Goal: Connect with others: Connect with others

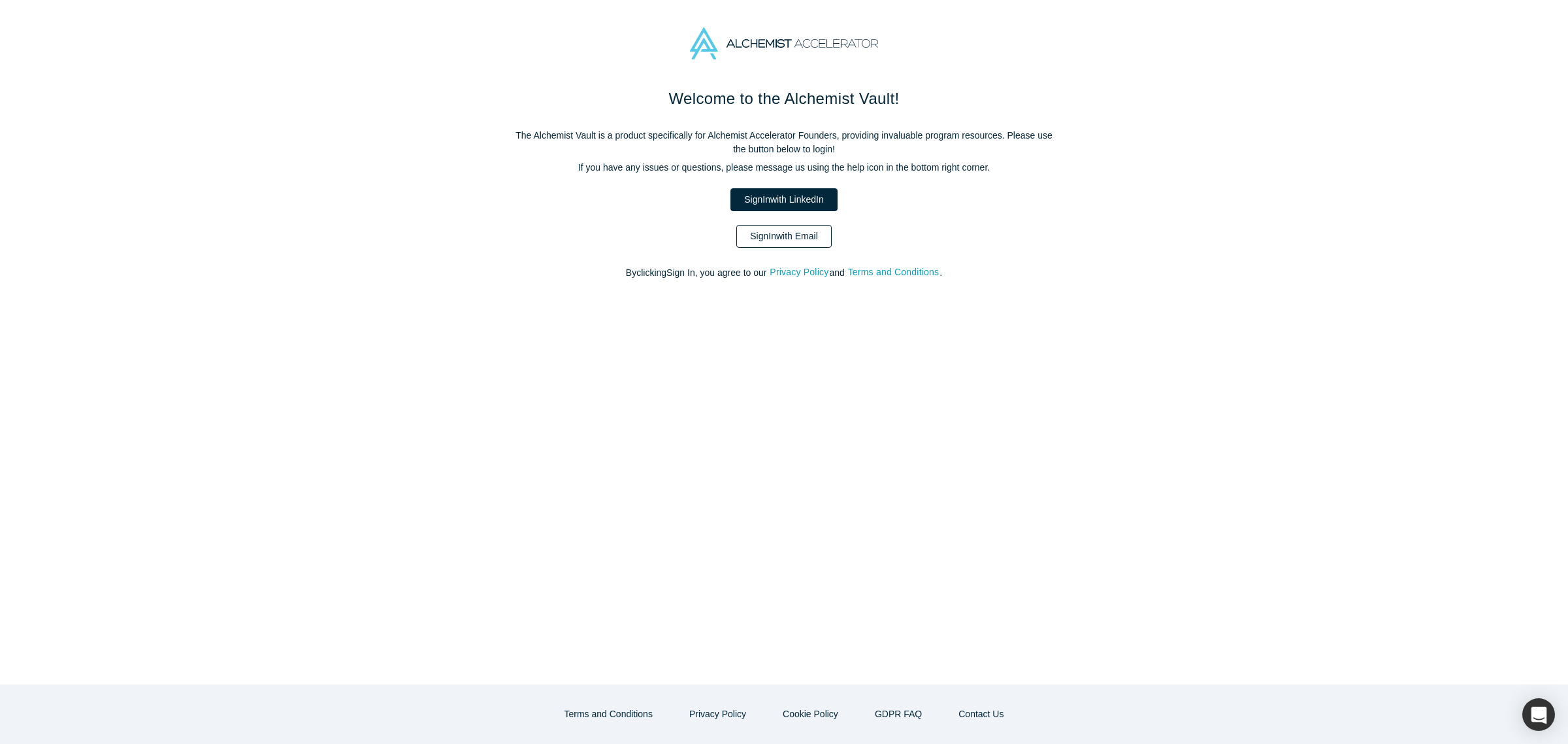
click at [773, 236] on link "Sign In with Email" at bounding box center [784, 236] width 95 height 23
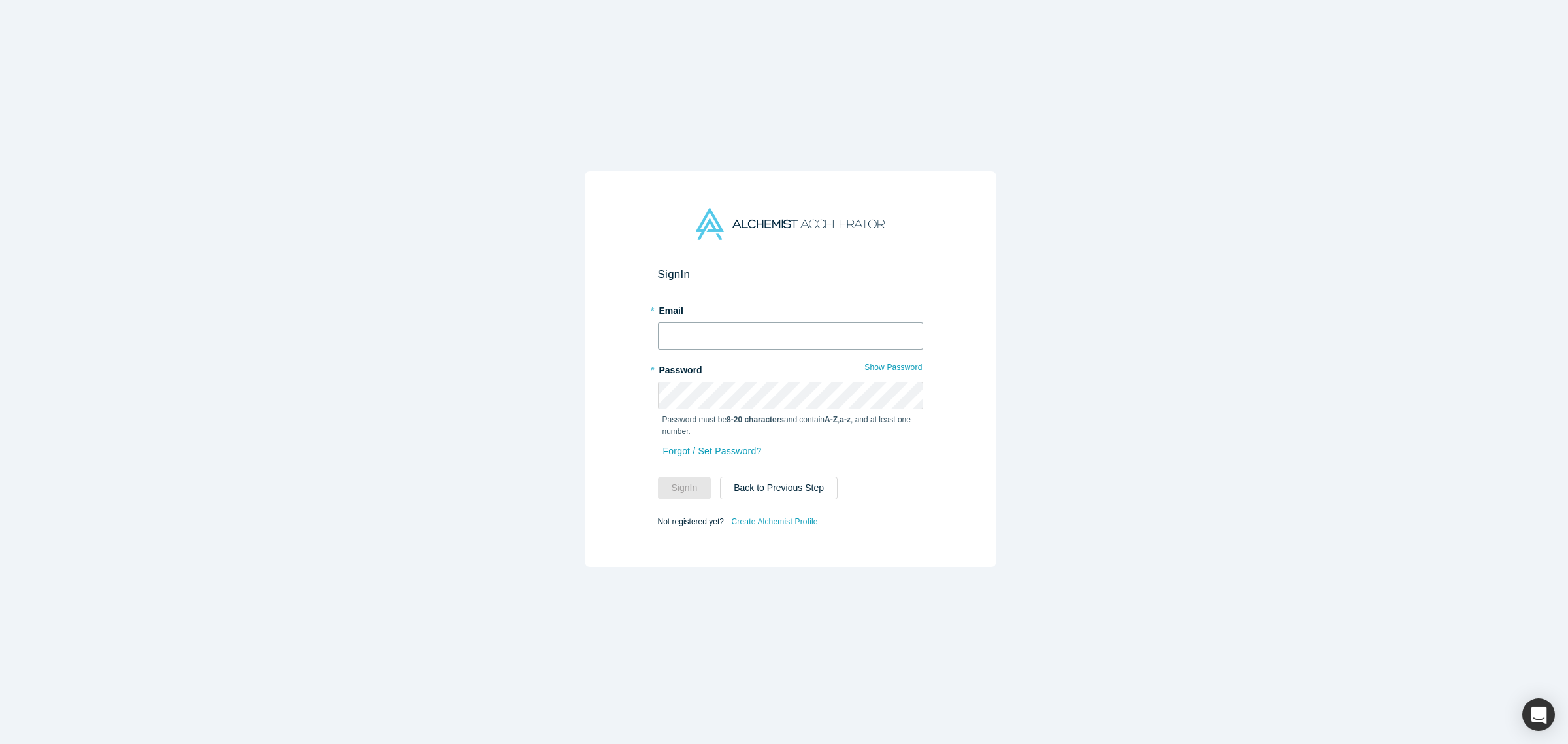
type input "avaldivieso@anastasia.ai"
click at [762, 328] on input "avaldivieso@anastasia.ai" at bounding box center [790, 336] width 265 height 28
click at [674, 480] on button "Sign In" at bounding box center [685, 487] width 54 height 23
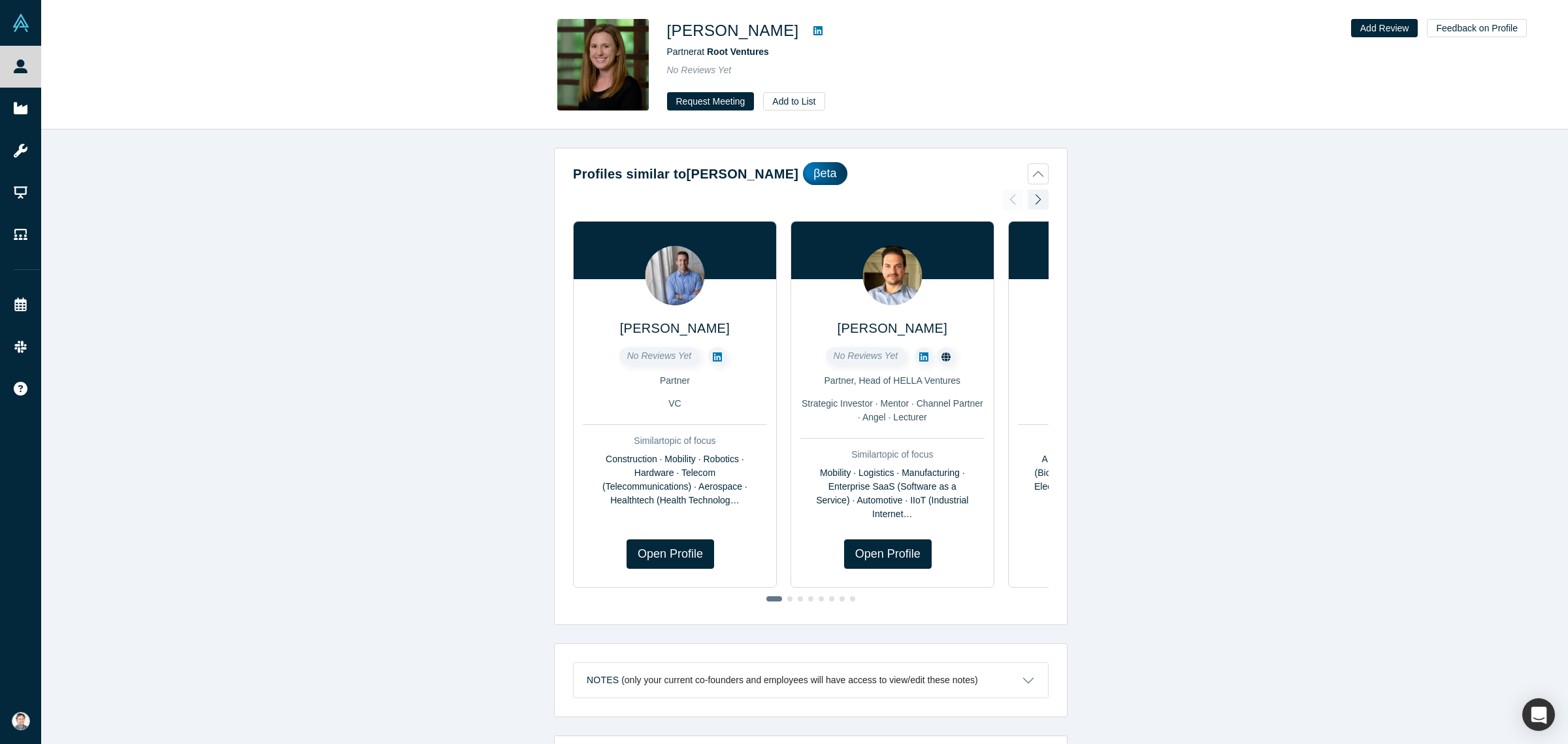
click at [813, 32] on icon at bounding box center [817, 31] width 9 height 11
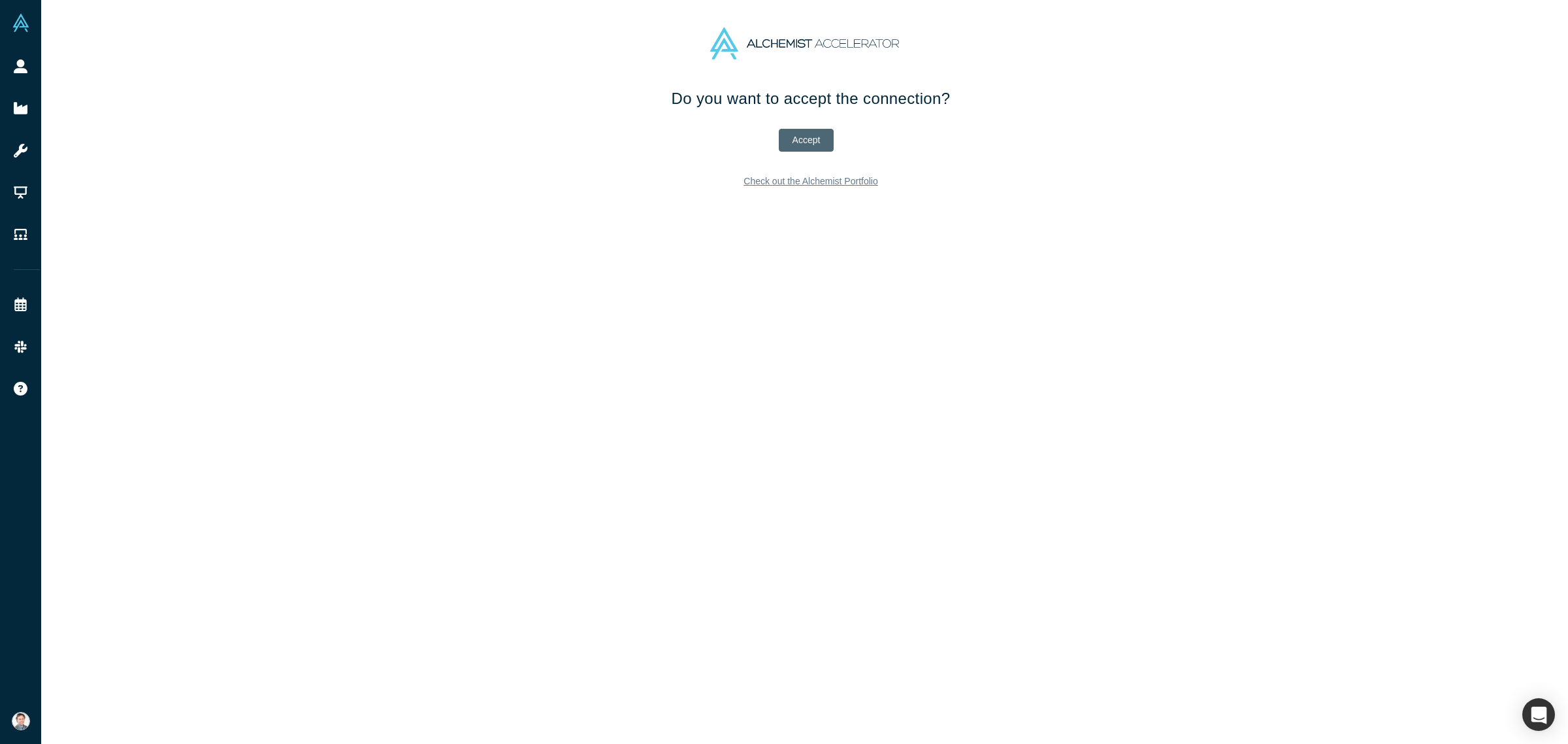
click at [794, 138] on button "Accept" at bounding box center [806, 139] width 56 height 23
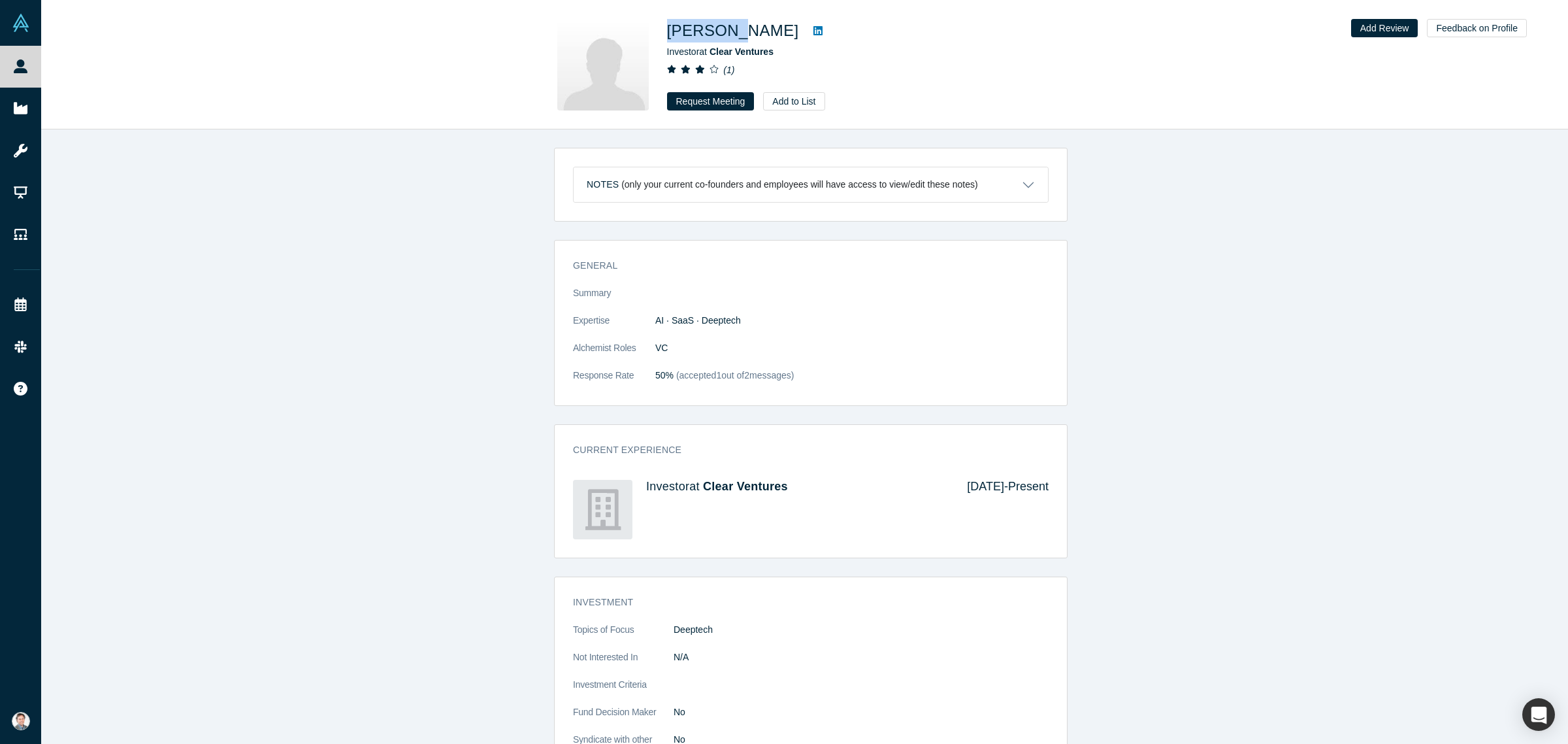
drag, startPoint x: 725, startPoint y: 30, endPoint x: 665, endPoint y: 26, distance: 60.1
click at [665, 26] on div "Tina Cho Investor at Clear Ventures ( 1 ) Request Meeting Add to List" at bounding box center [804, 65] width 514 height 92
copy h1 "Tina Cho"
click at [813, 31] on icon at bounding box center [817, 31] width 9 height 11
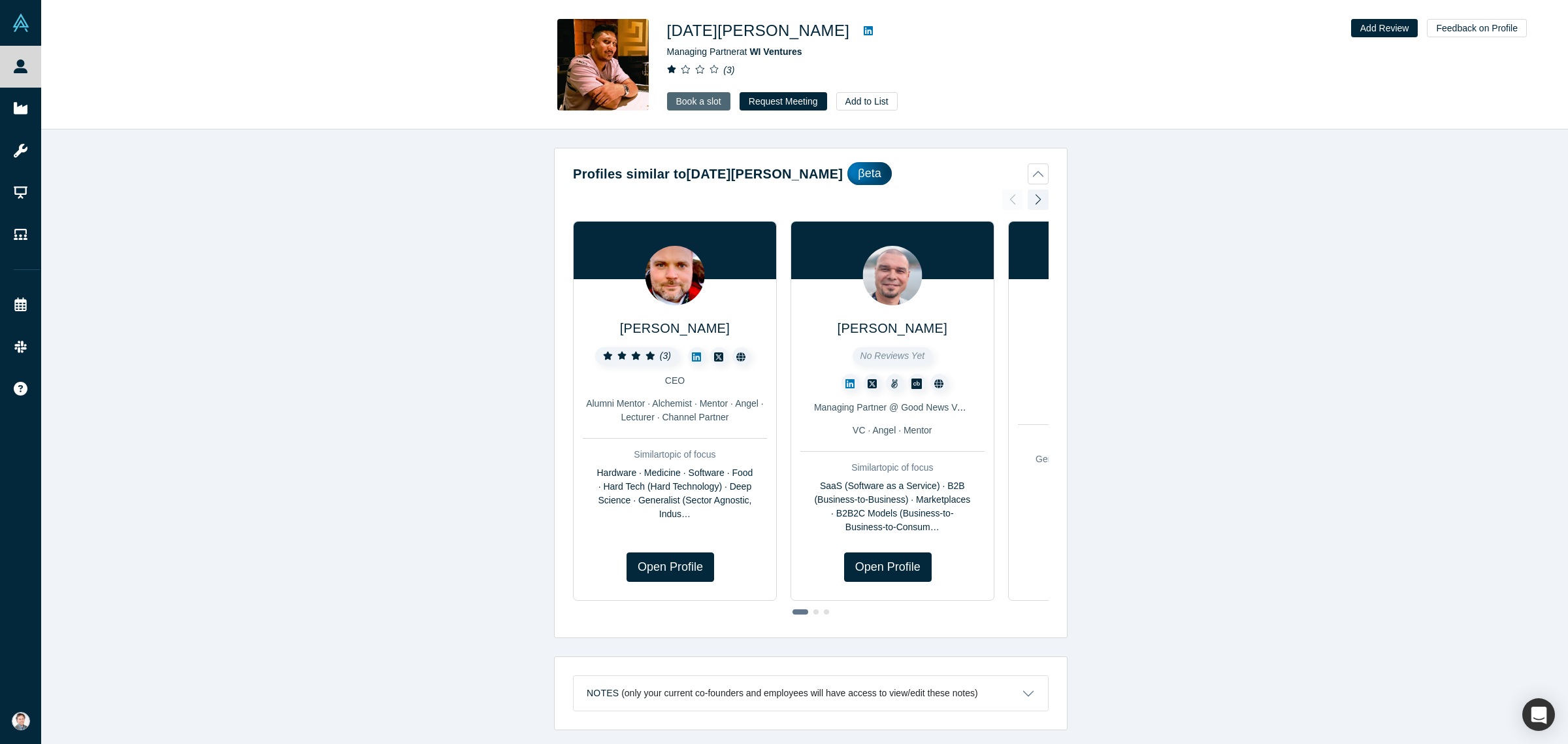
click at [687, 102] on link "Book a slot" at bounding box center [699, 101] width 64 height 18
click at [864, 35] on icon at bounding box center [868, 30] width 9 height 9
drag, startPoint x: 670, startPoint y: 26, endPoint x: 781, endPoint y: 31, distance: 111.1
click at [781, 31] on div "Kartik Agnihotri" at bounding box center [850, 31] width 366 height 24
copy div "Kartik Agnihotri"
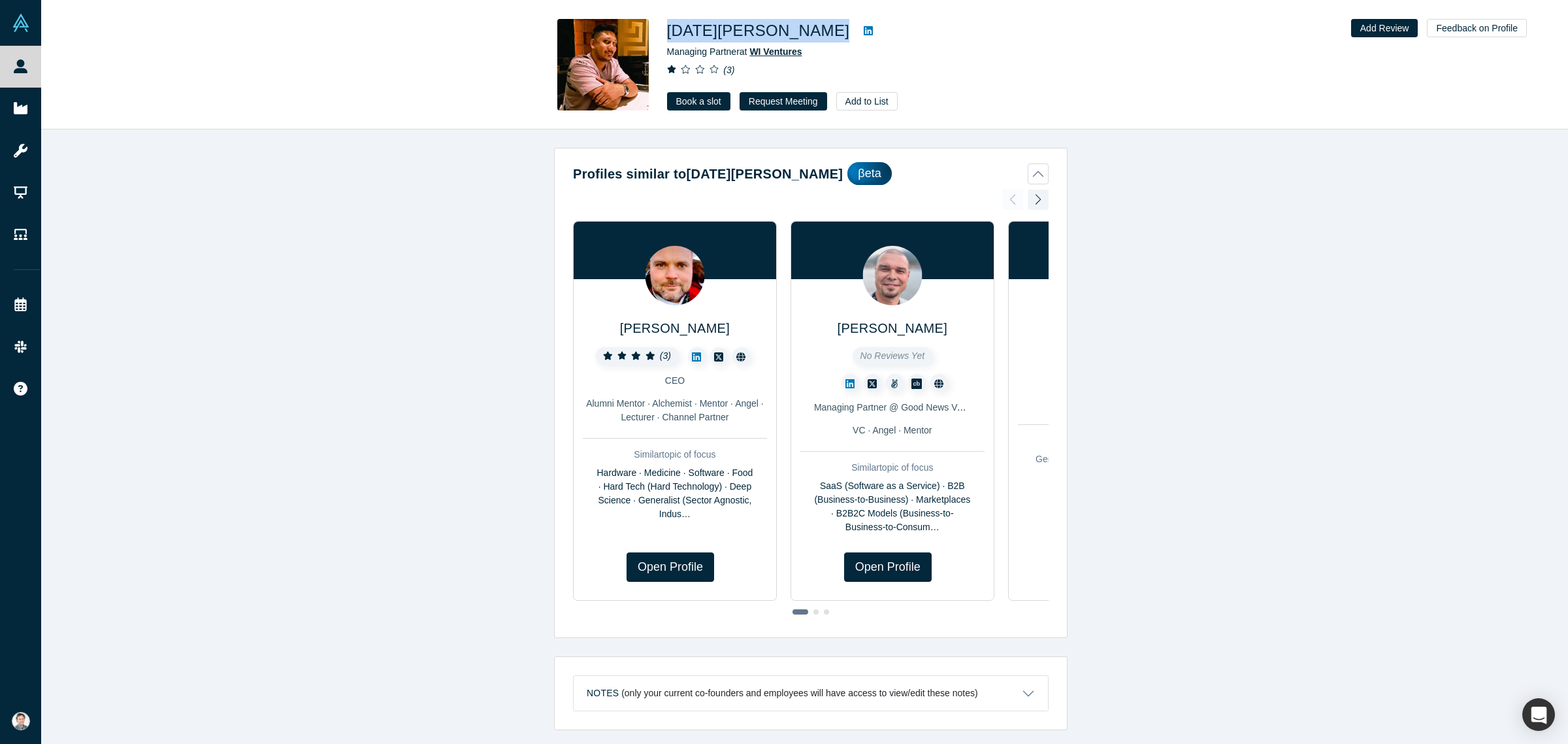
click at [769, 51] on span "WI Ventures" at bounding box center [776, 52] width 53 height 11
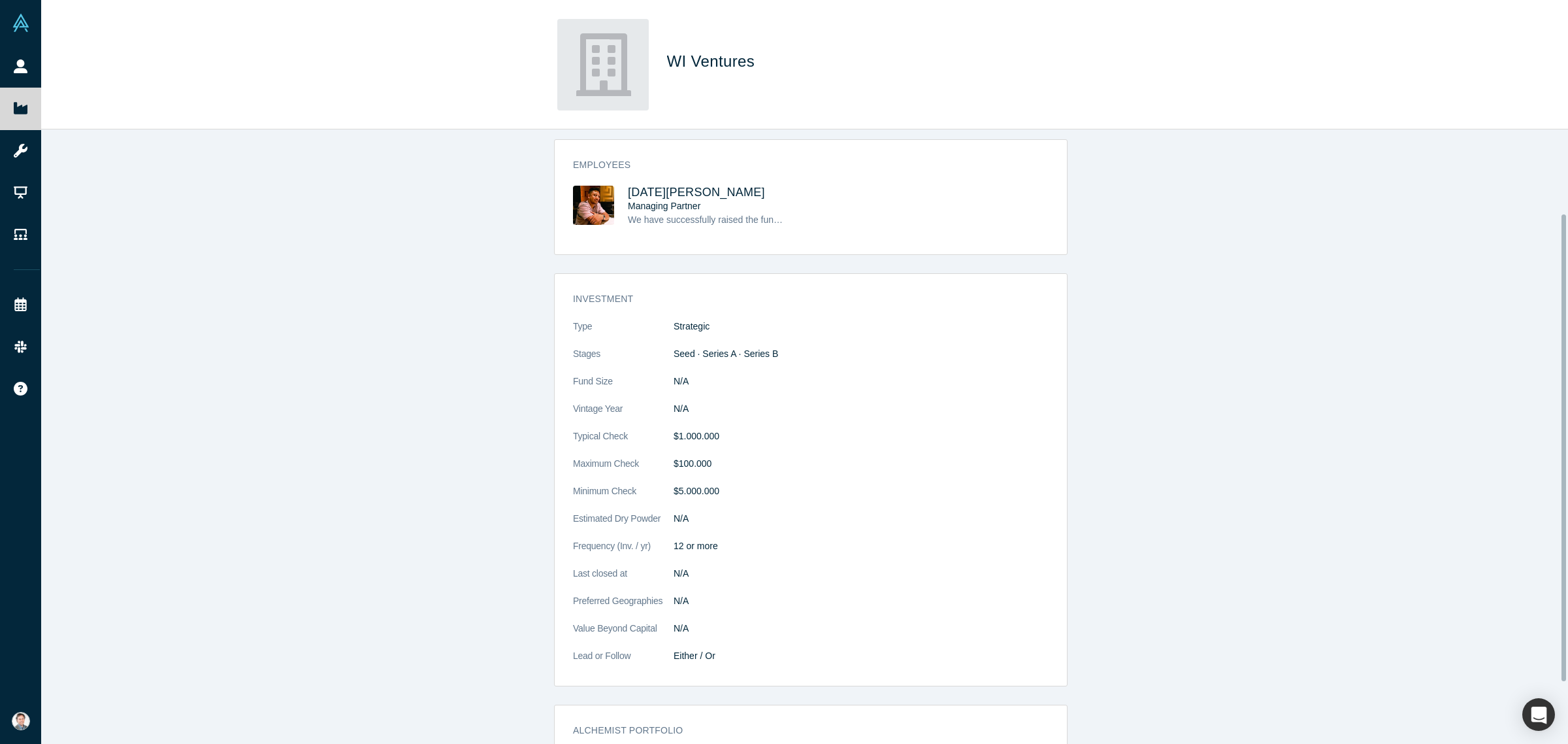
scroll to position [109, 0]
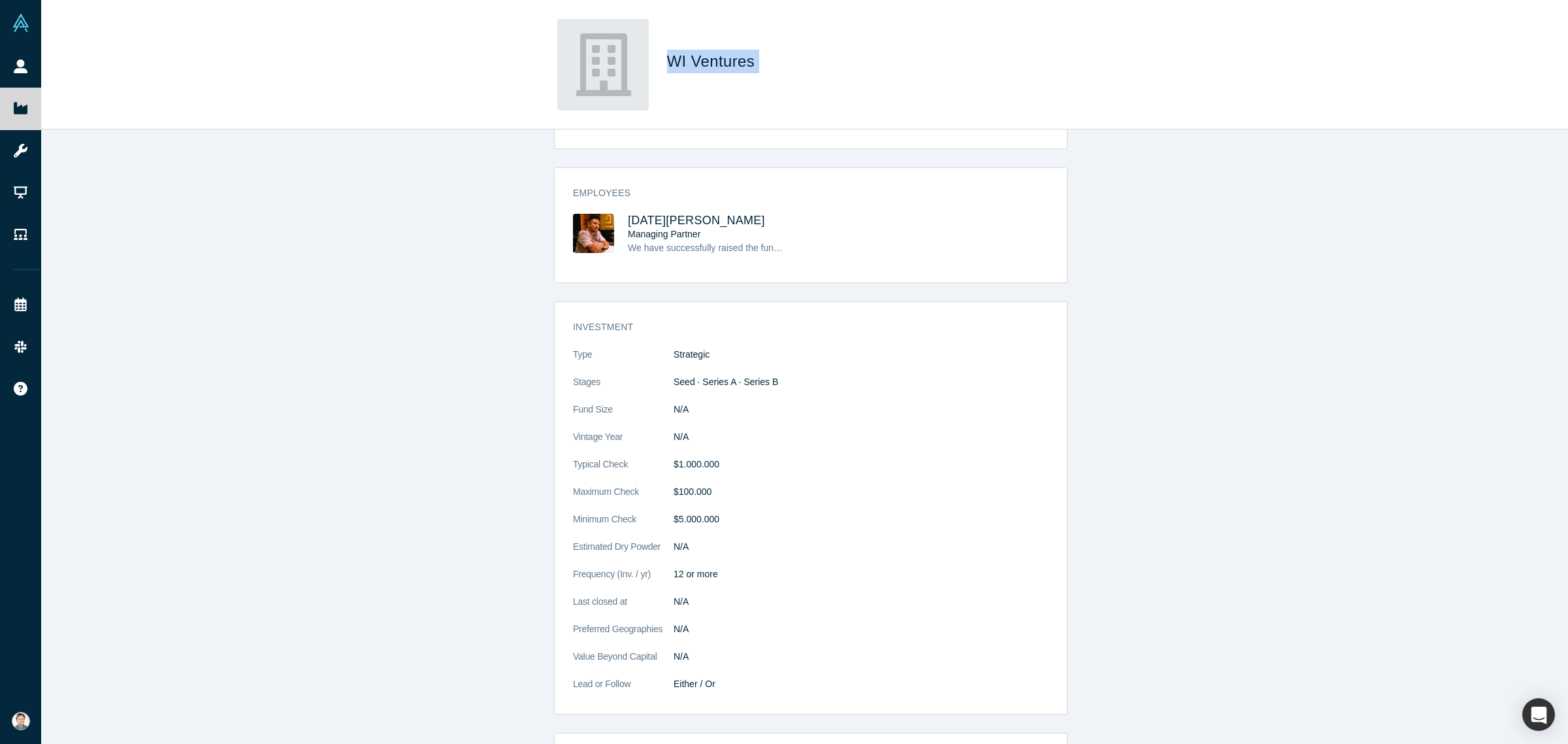
drag, startPoint x: 667, startPoint y: 64, endPoint x: 773, endPoint y: 63, distance: 106.0
click at [773, 63] on h1 "WI Ventures" at bounding box center [850, 62] width 366 height 24
copy span "WI Ventures"
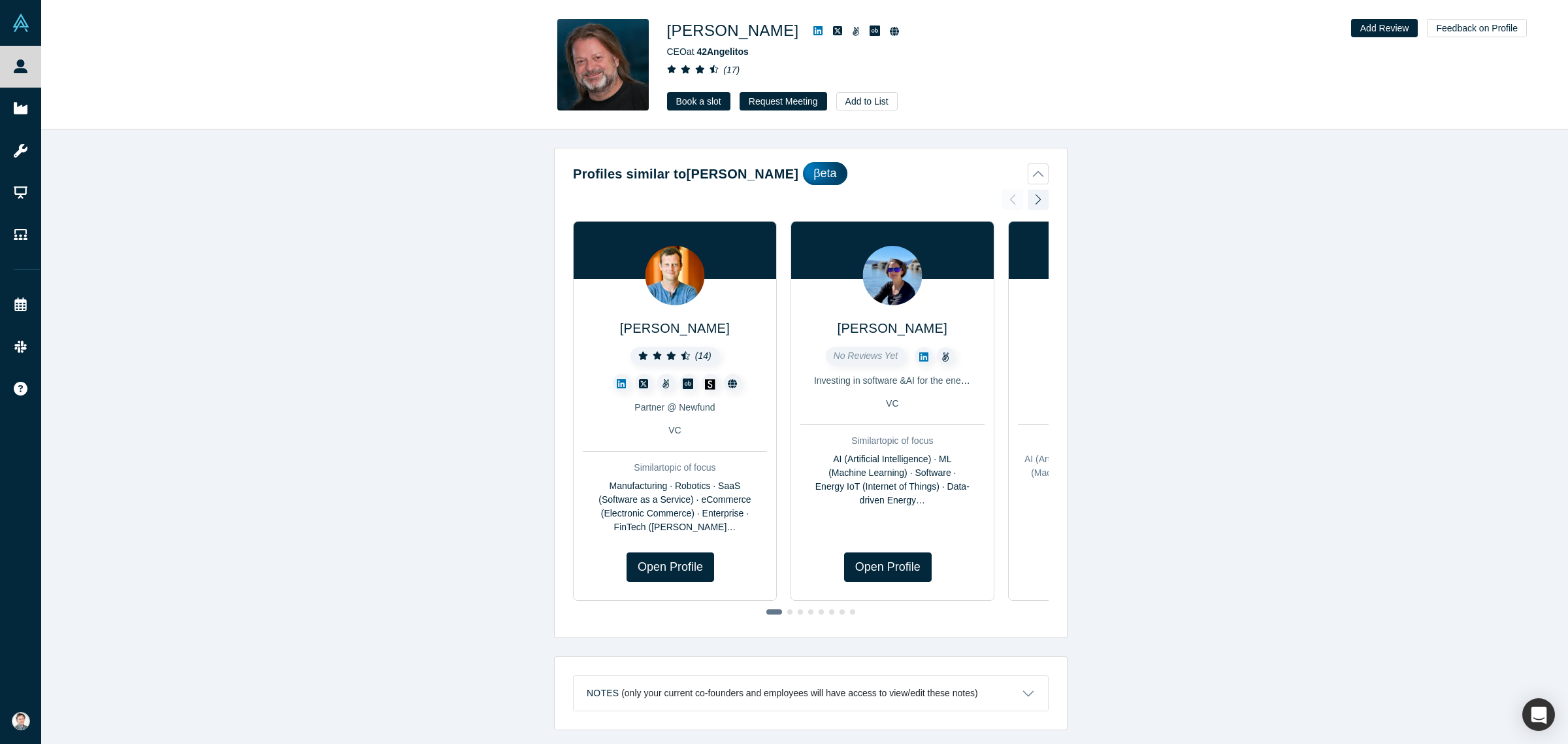
click at [813, 35] on icon at bounding box center [817, 30] width 9 height 9
drag, startPoint x: 668, startPoint y: 28, endPoint x: 766, endPoint y: 31, distance: 98.0
click at [766, 31] on div "Chris H. Leeb" at bounding box center [850, 31] width 366 height 24
copy div "Chris H. Leeb"
click at [724, 55] on span "42Angelitos" at bounding box center [723, 52] width 52 height 11
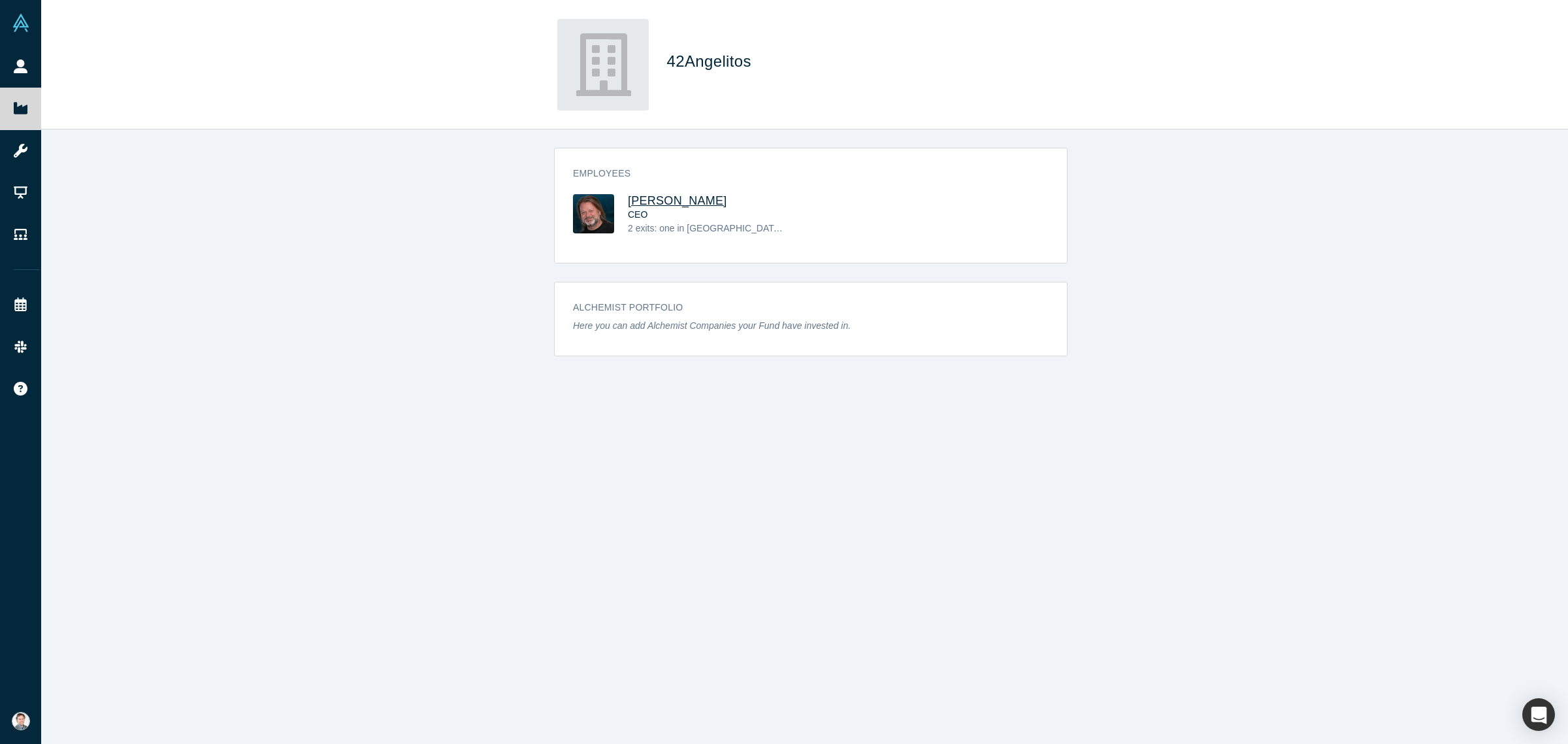
click at [638, 197] on span "Chris H. Leeb" at bounding box center [678, 200] width 99 height 13
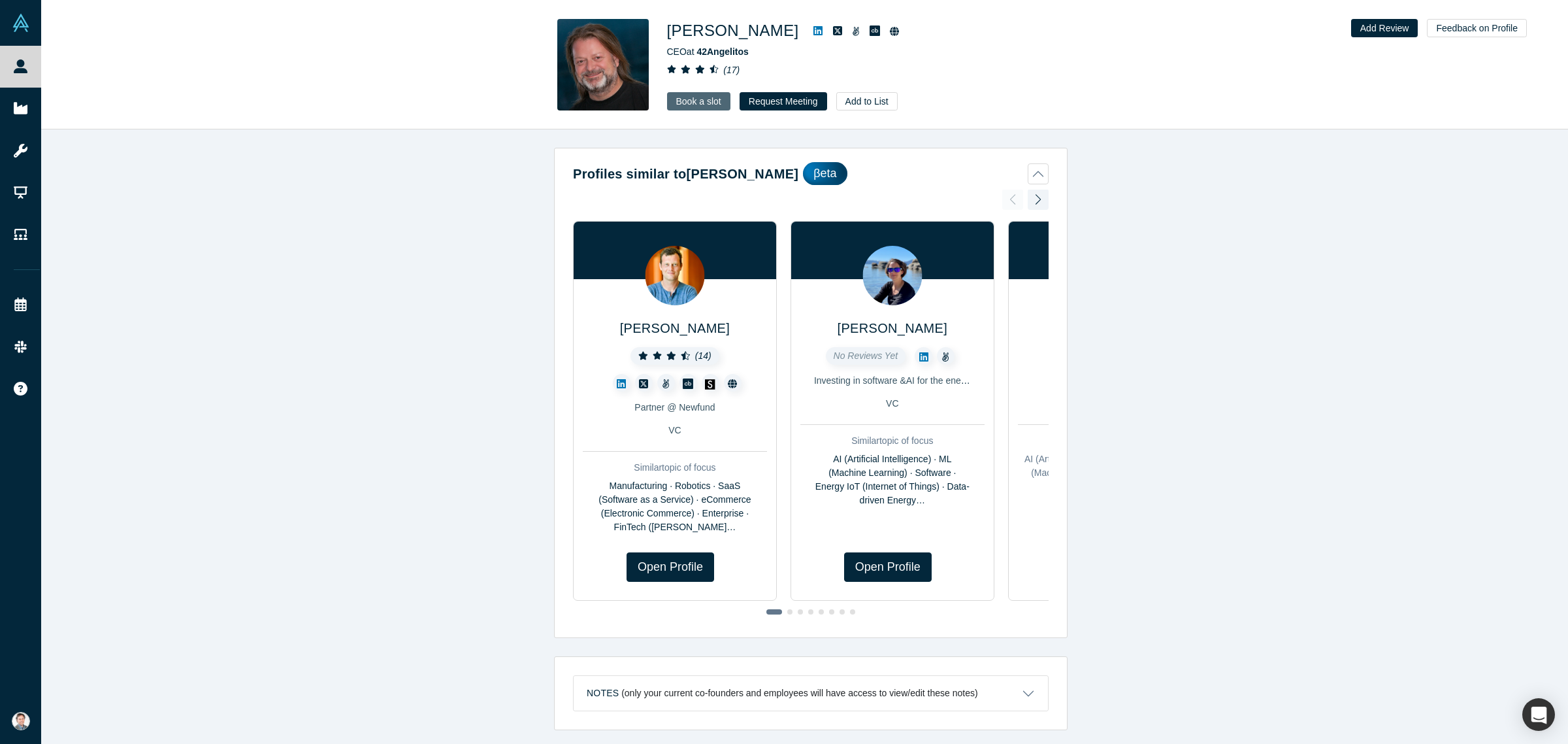
click at [709, 108] on link "Book a slot" at bounding box center [699, 101] width 64 height 18
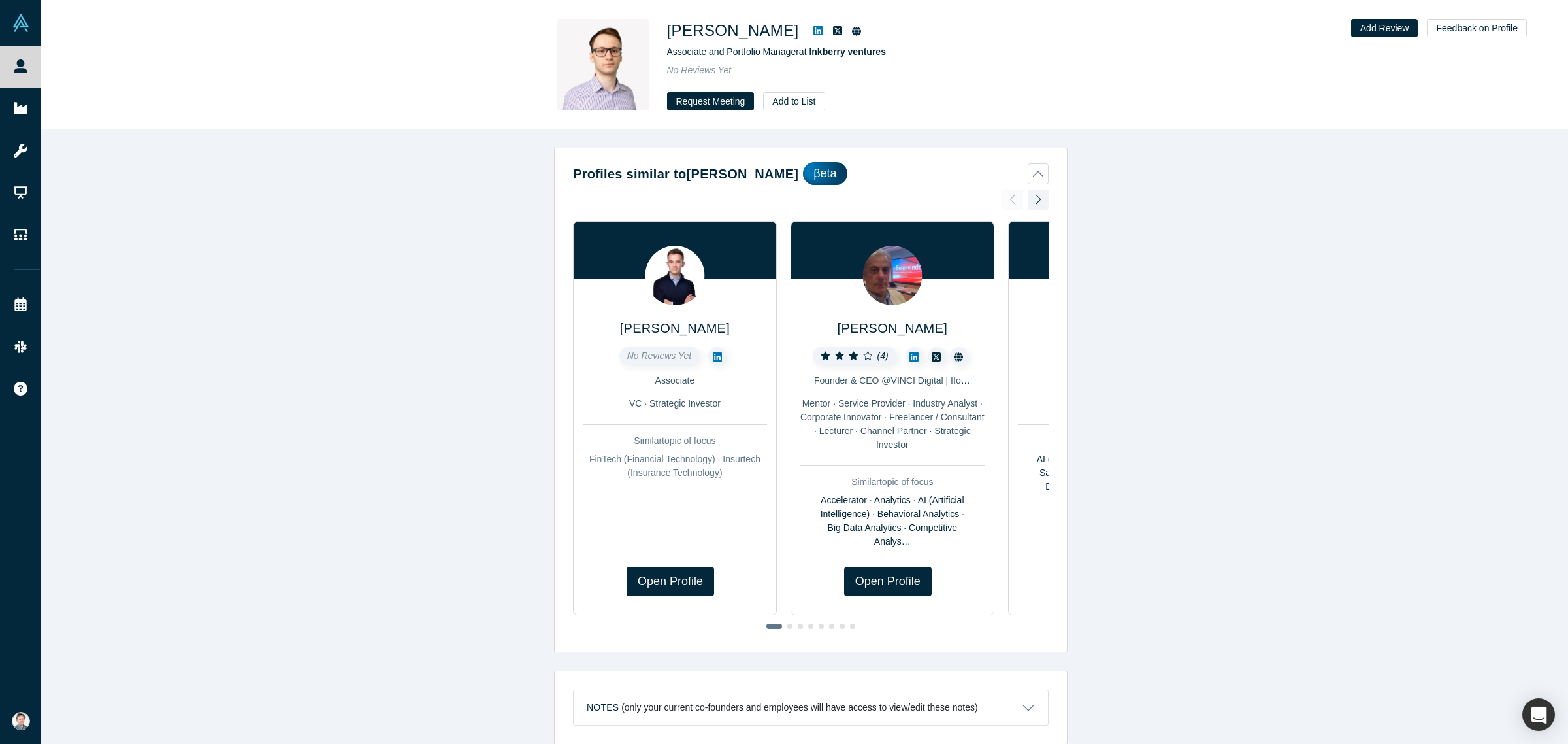
click at [818, 30] on icon at bounding box center [817, 30] width 9 height 9
click at [828, 55] on span "Inkberry ventures" at bounding box center [848, 52] width 78 height 11
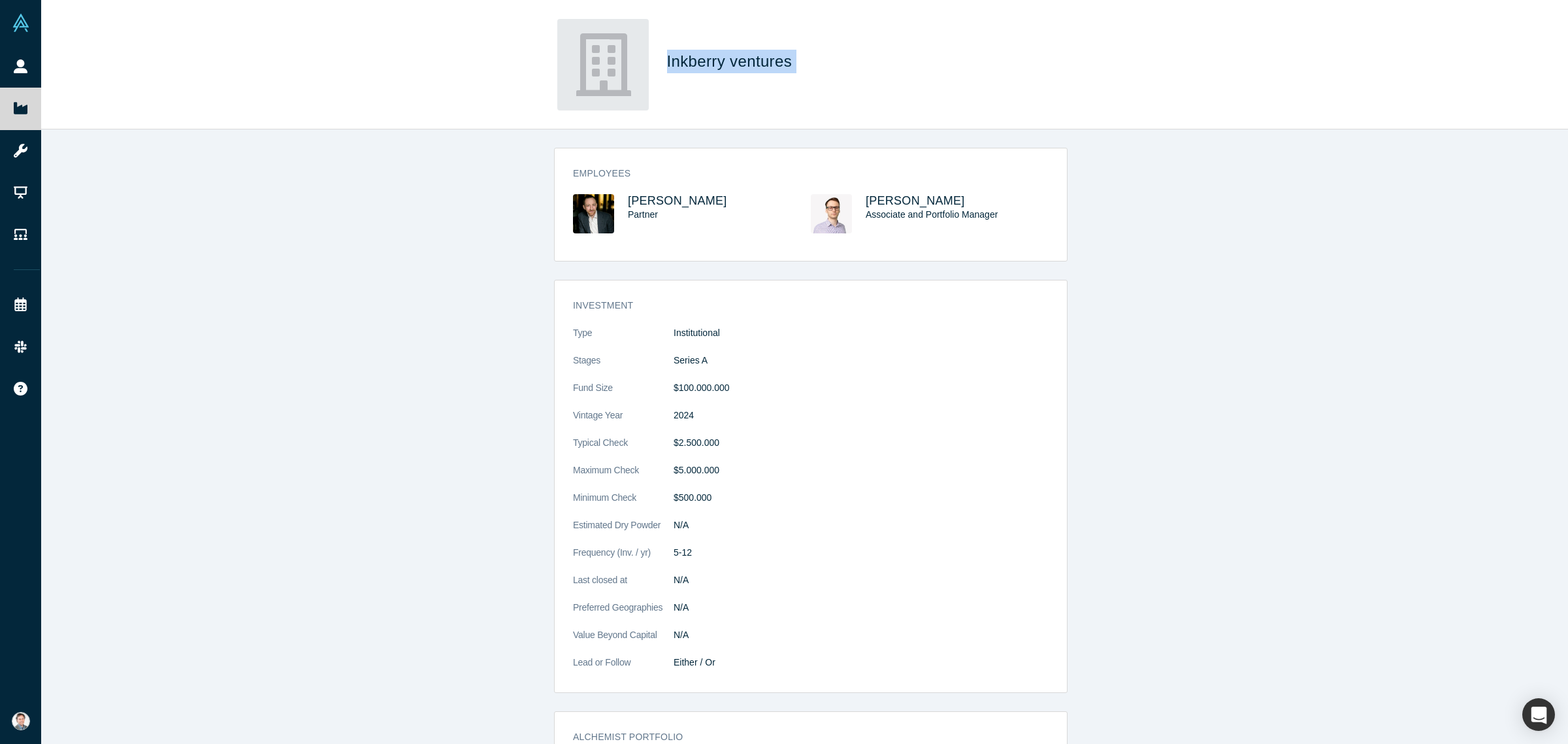
drag, startPoint x: 663, startPoint y: 62, endPoint x: 779, endPoint y: 68, distance: 116.2
click at [795, 67] on div "Inkberry ventures" at bounding box center [804, 65] width 514 height 92
copy span "Inkberry ventures"
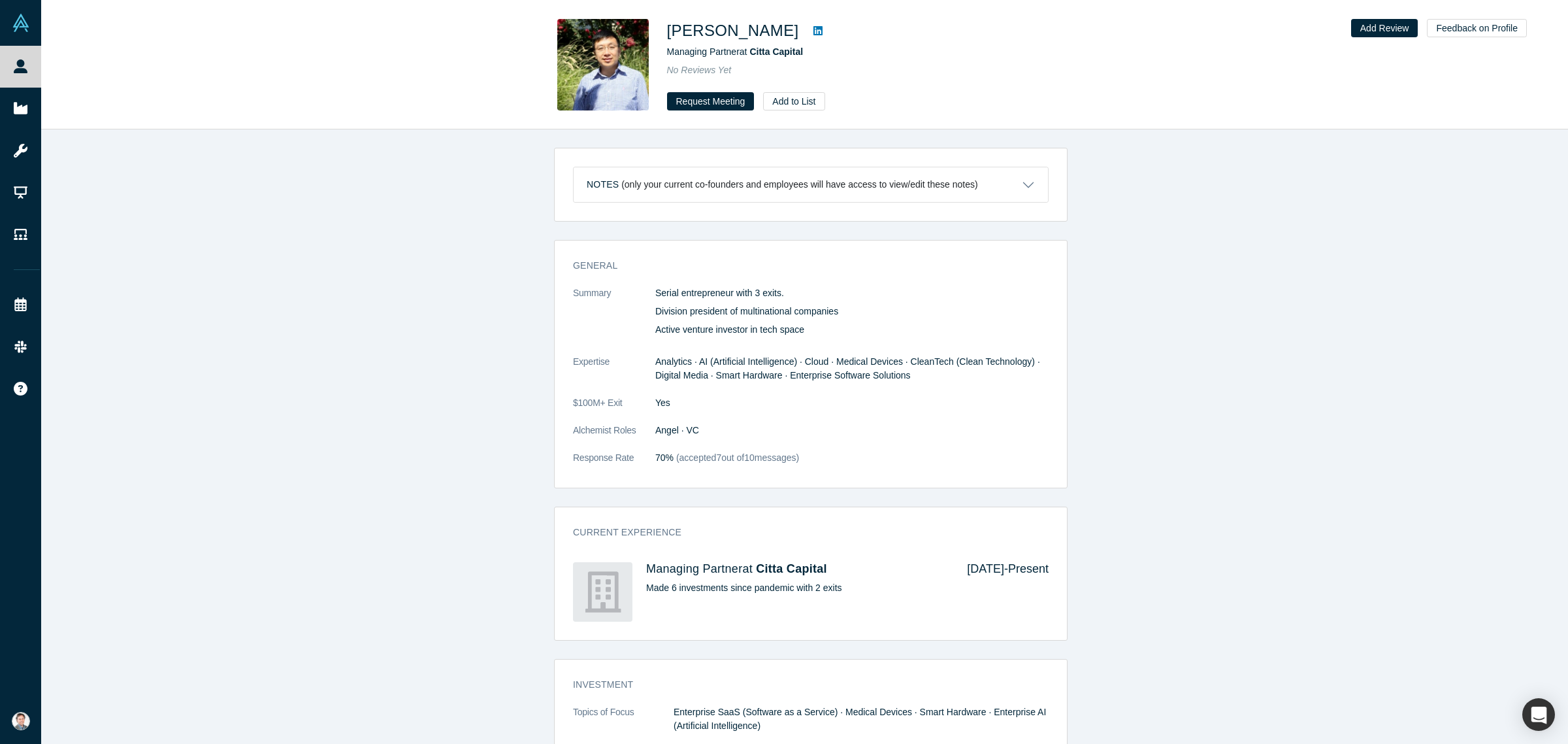
click at [813, 30] on icon at bounding box center [817, 30] width 9 height 9
click at [783, 56] on span "Citta Capital" at bounding box center [777, 52] width 54 height 11
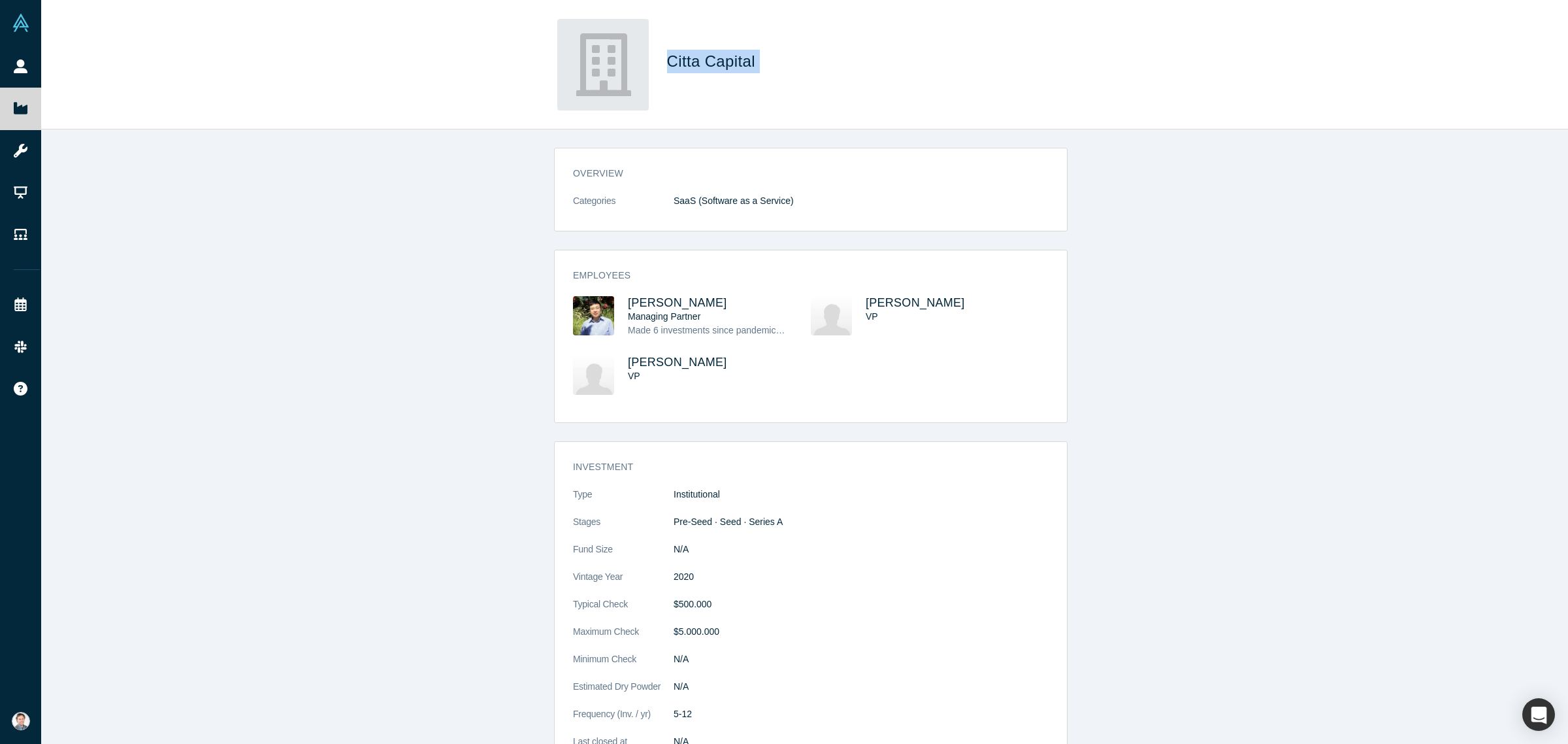
drag, startPoint x: 668, startPoint y: 54, endPoint x: 747, endPoint y: 63, distance: 79.5
click at [764, 63] on h1 "Citta Capital" at bounding box center [850, 62] width 366 height 24
copy span "Citta Capital"
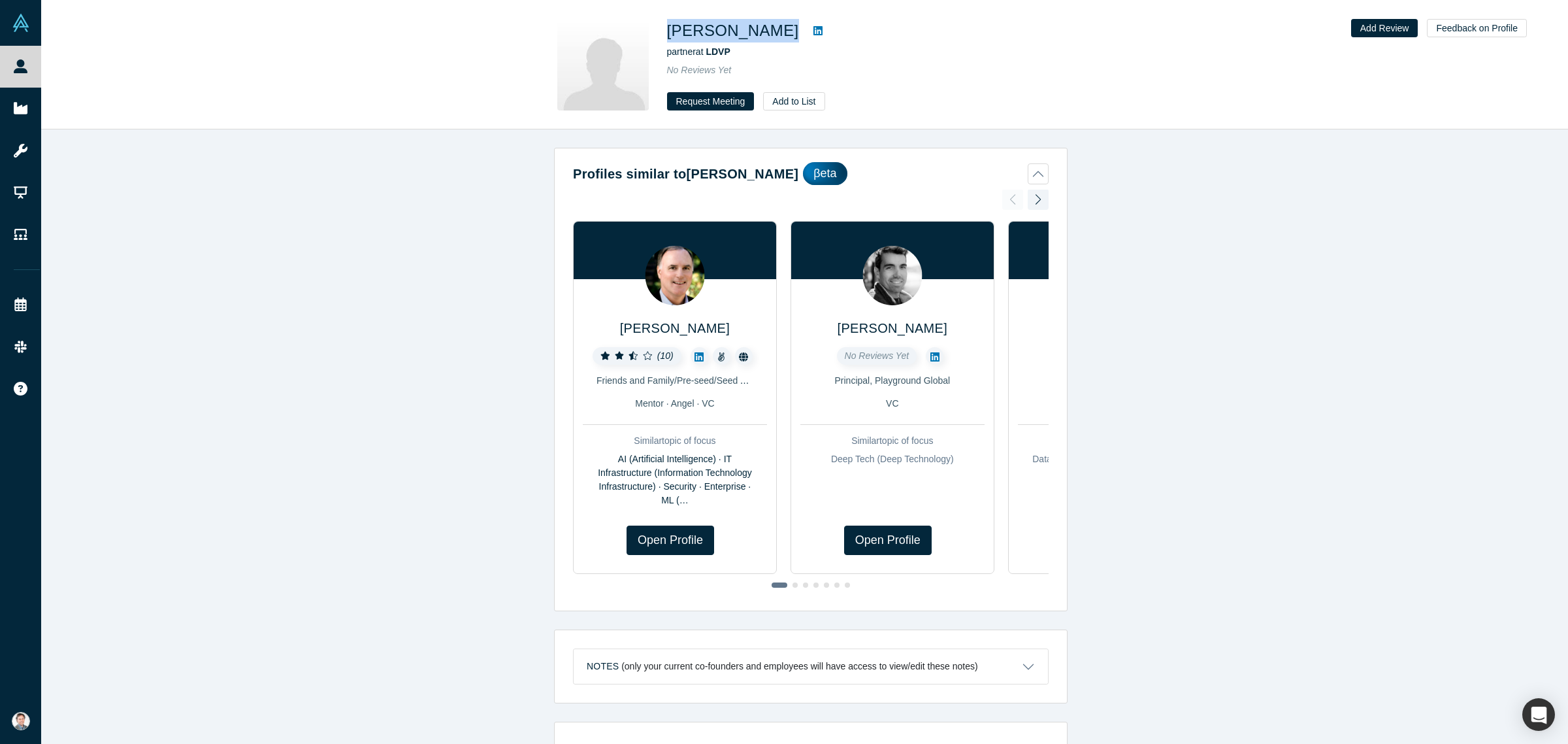
drag, startPoint x: 706, startPoint y: 30, endPoint x: 660, endPoint y: 31, distance: 46.0
click at [660, 31] on div "[PERSON_NAME] partner at LDVP No Reviews Yet Request Meeting Add to List" at bounding box center [804, 65] width 514 height 92
click at [813, 35] on icon at bounding box center [817, 30] width 9 height 9
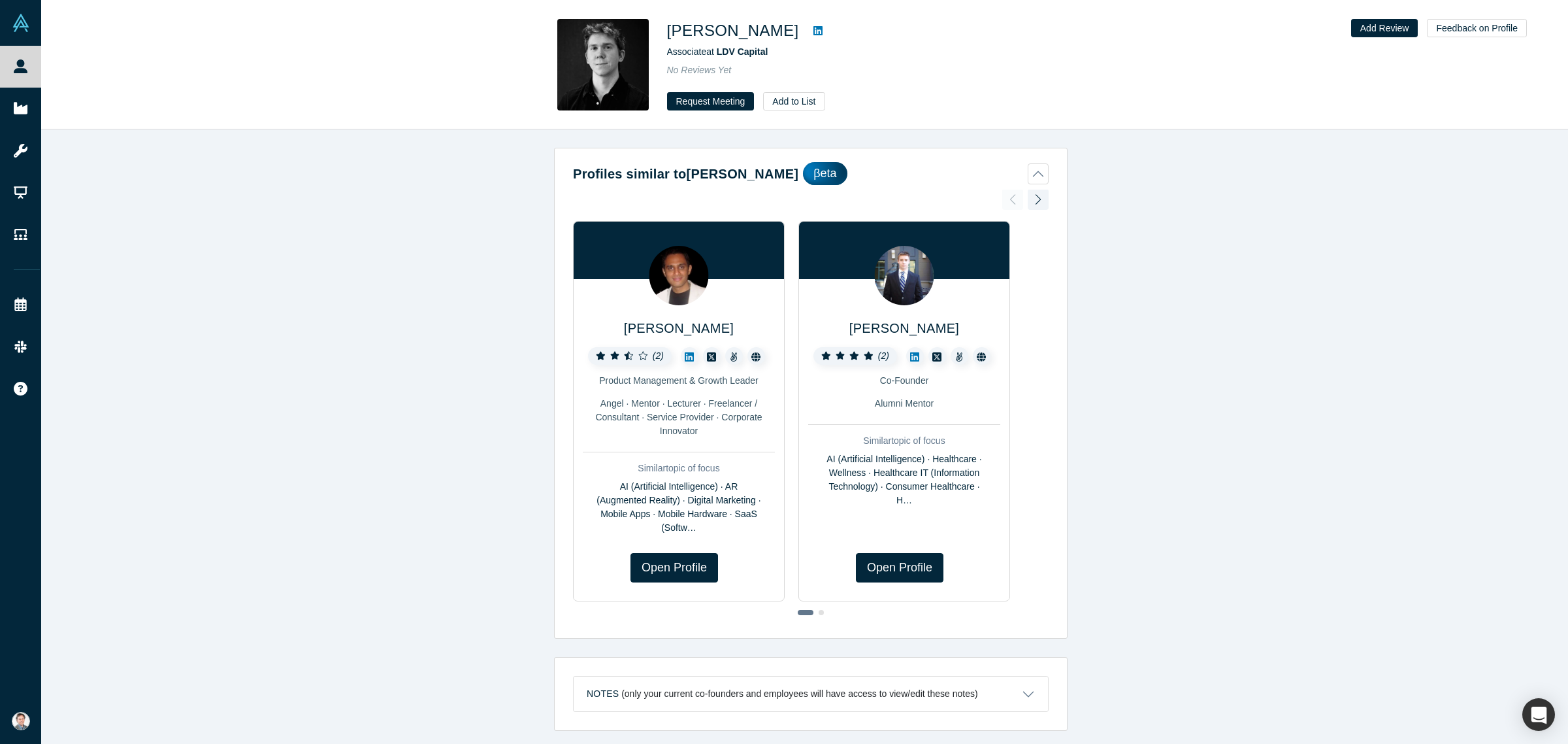
click at [813, 28] on icon at bounding box center [817, 30] width 9 height 9
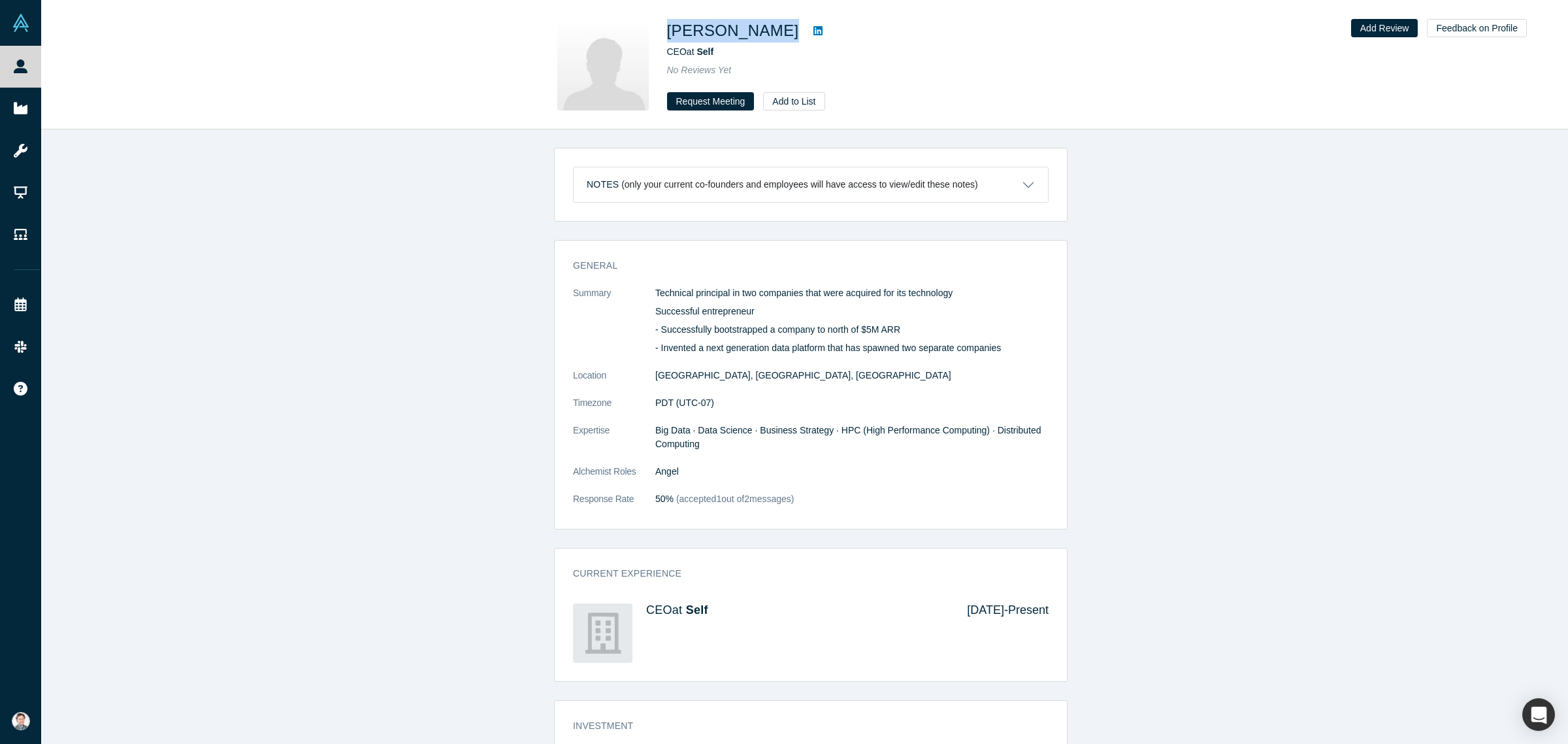
drag, startPoint x: 668, startPoint y: 34, endPoint x: 767, endPoint y: 34, distance: 99.0
click at [767, 34] on div "Girish Mutreja" at bounding box center [850, 31] width 366 height 24
copy div "Girish Mutreja"
click at [813, 28] on icon at bounding box center [817, 30] width 9 height 9
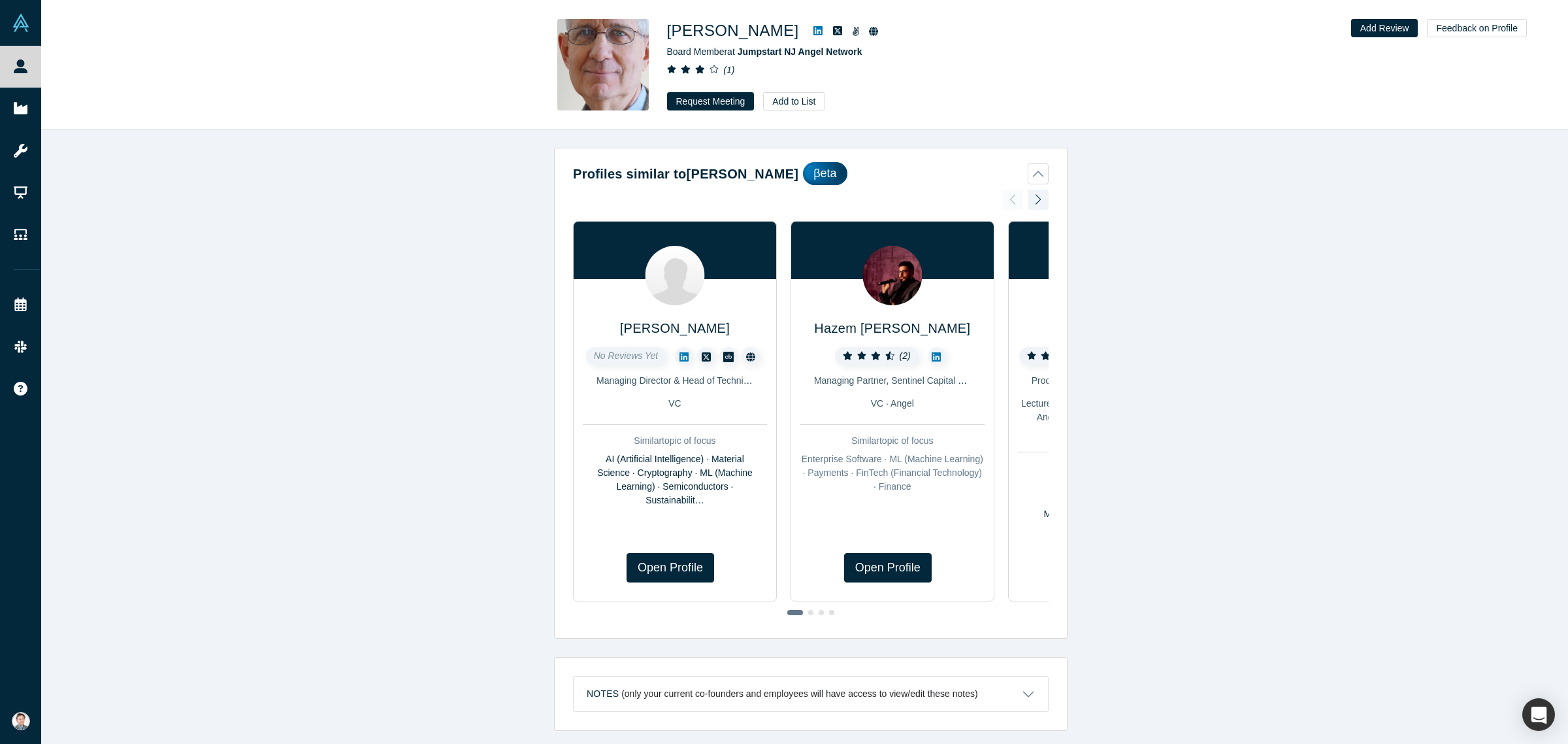
click at [813, 28] on icon at bounding box center [817, 30] width 9 height 9
click at [813, 34] on icon at bounding box center [817, 30] width 9 height 9
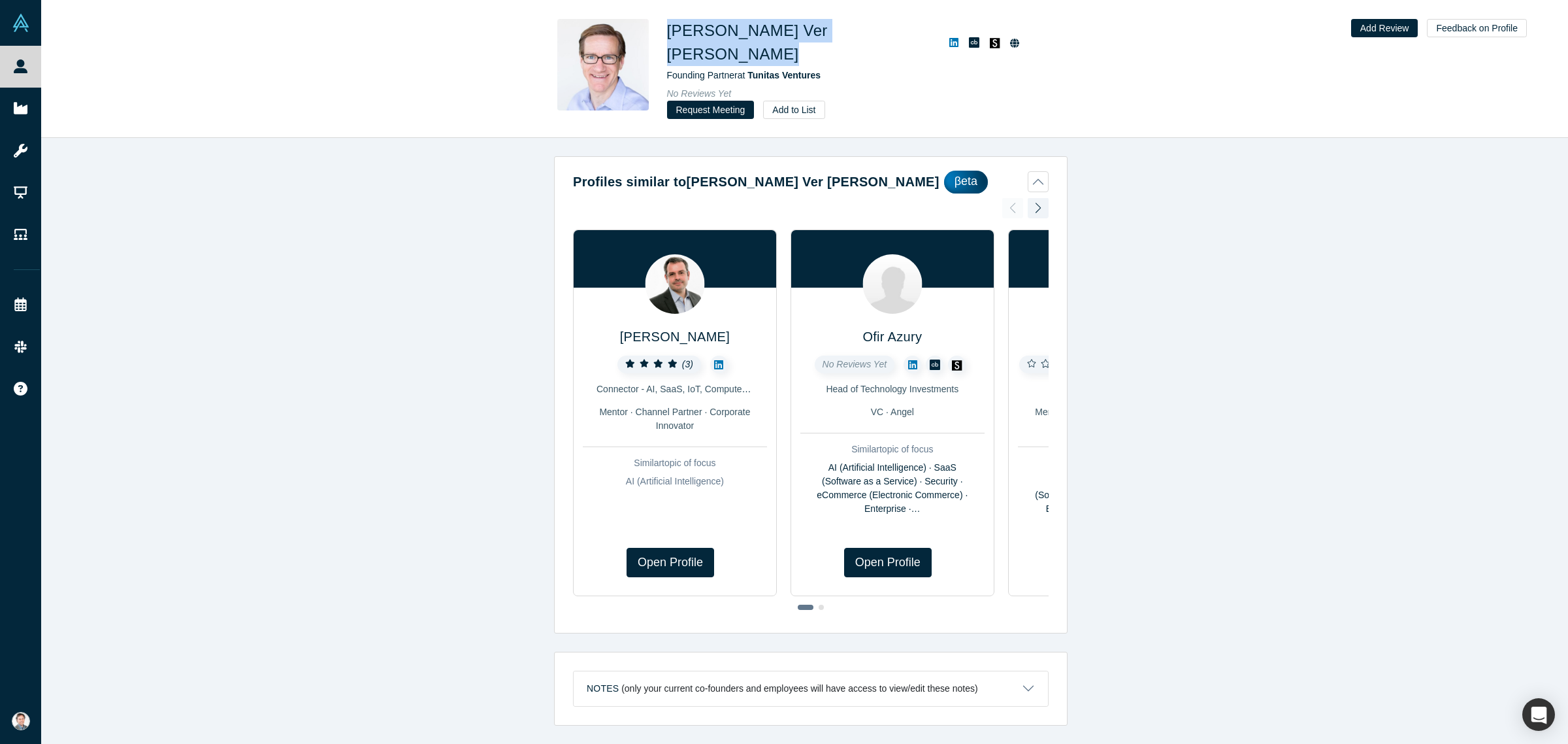
drag, startPoint x: 667, startPoint y: 30, endPoint x: 766, endPoint y: 31, distance: 99.0
click at [766, 31] on div "[PERSON_NAME] Ver [PERSON_NAME]" at bounding box center [850, 42] width 366 height 47
copy div "[PERSON_NAME] Ver [PERSON_NAME]"
click at [950, 37] on icon at bounding box center [954, 42] width 9 height 11
click at [779, 70] on span "Tunitas Ventures" at bounding box center [784, 75] width 74 height 11
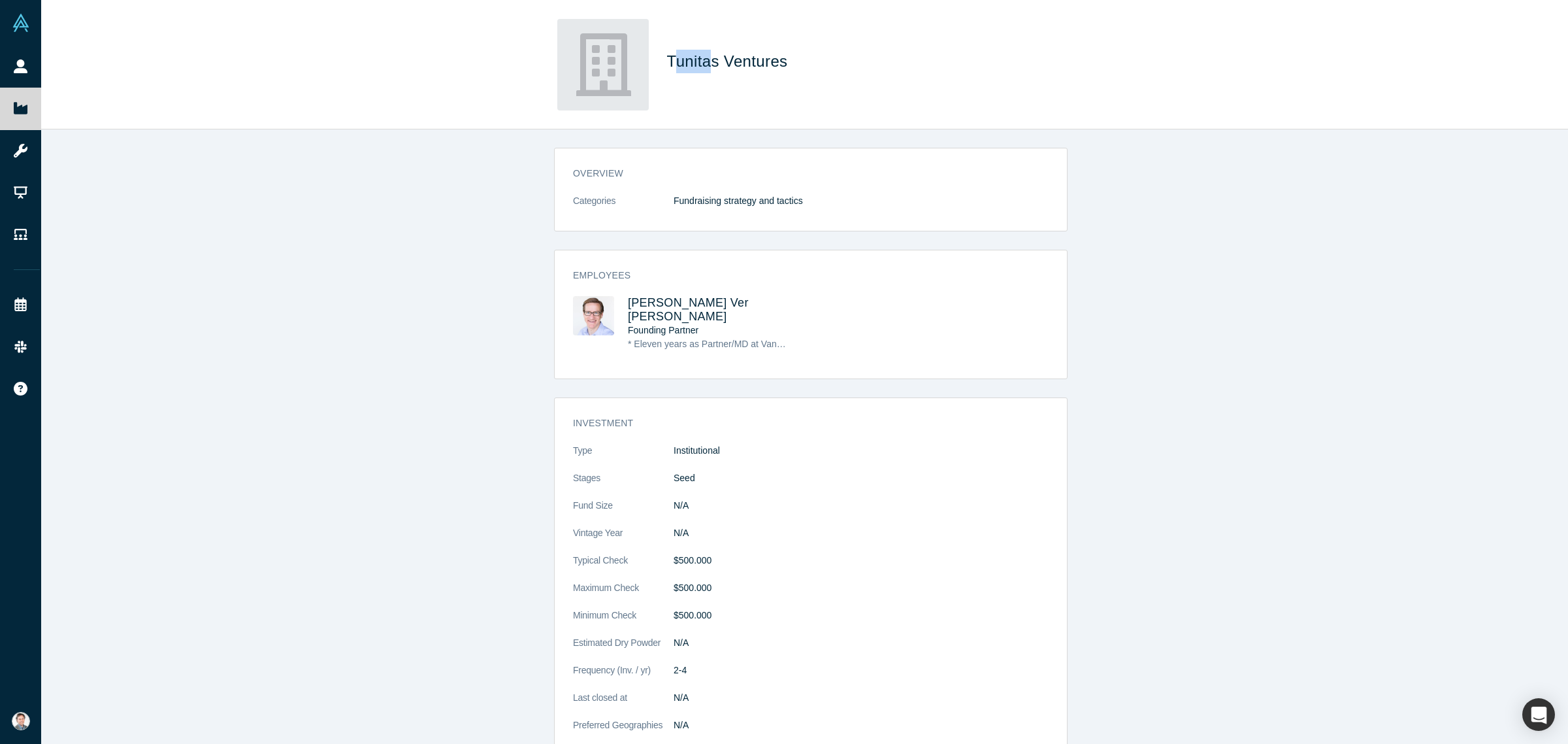
drag, startPoint x: 671, startPoint y: 67, endPoint x: 708, endPoint y: 67, distance: 37.0
click at [708, 67] on span "Tunitas Ventures" at bounding box center [730, 62] width 125 height 18
drag, startPoint x: 794, startPoint y: 62, endPoint x: 666, endPoint y: 67, distance: 128.1
click at [667, 67] on h1 "Tunitas Ventures" at bounding box center [850, 62] width 366 height 24
copy span "Tunitas Ventures"
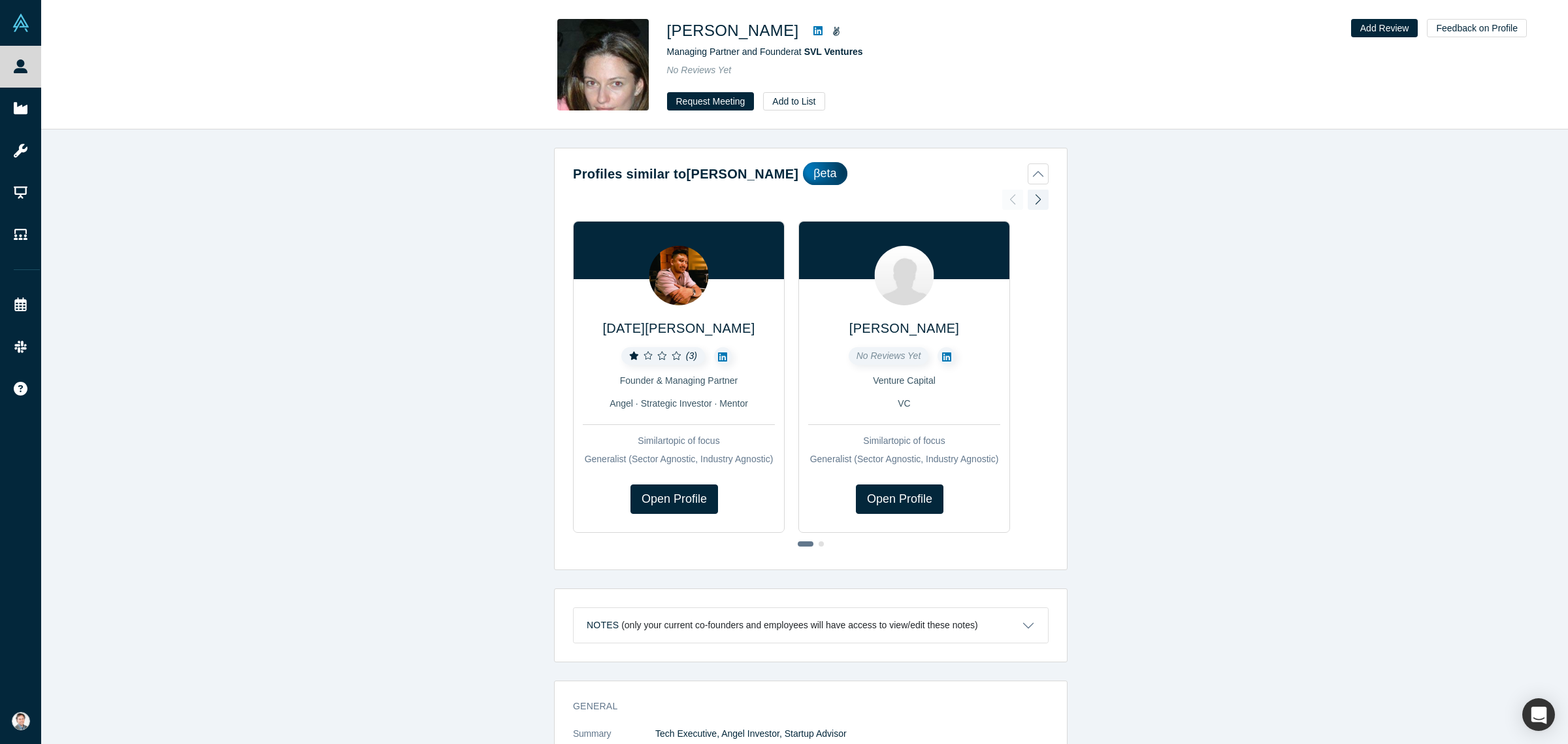
drag, startPoint x: 664, startPoint y: 31, endPoint x: 807, endPoint y: 37, distance: 143.1
click at [807, 37] on div "[PERSON_NAME] Managing Partner and Founder at SVL Ventures No Reviews Yet Reque…" at bounding box center [804, 65] width 514 height 92
copy h1 "[PERSON_NAME]"
click at [822, 34] on icon at bounding box center [817, 31] width 9 height 11
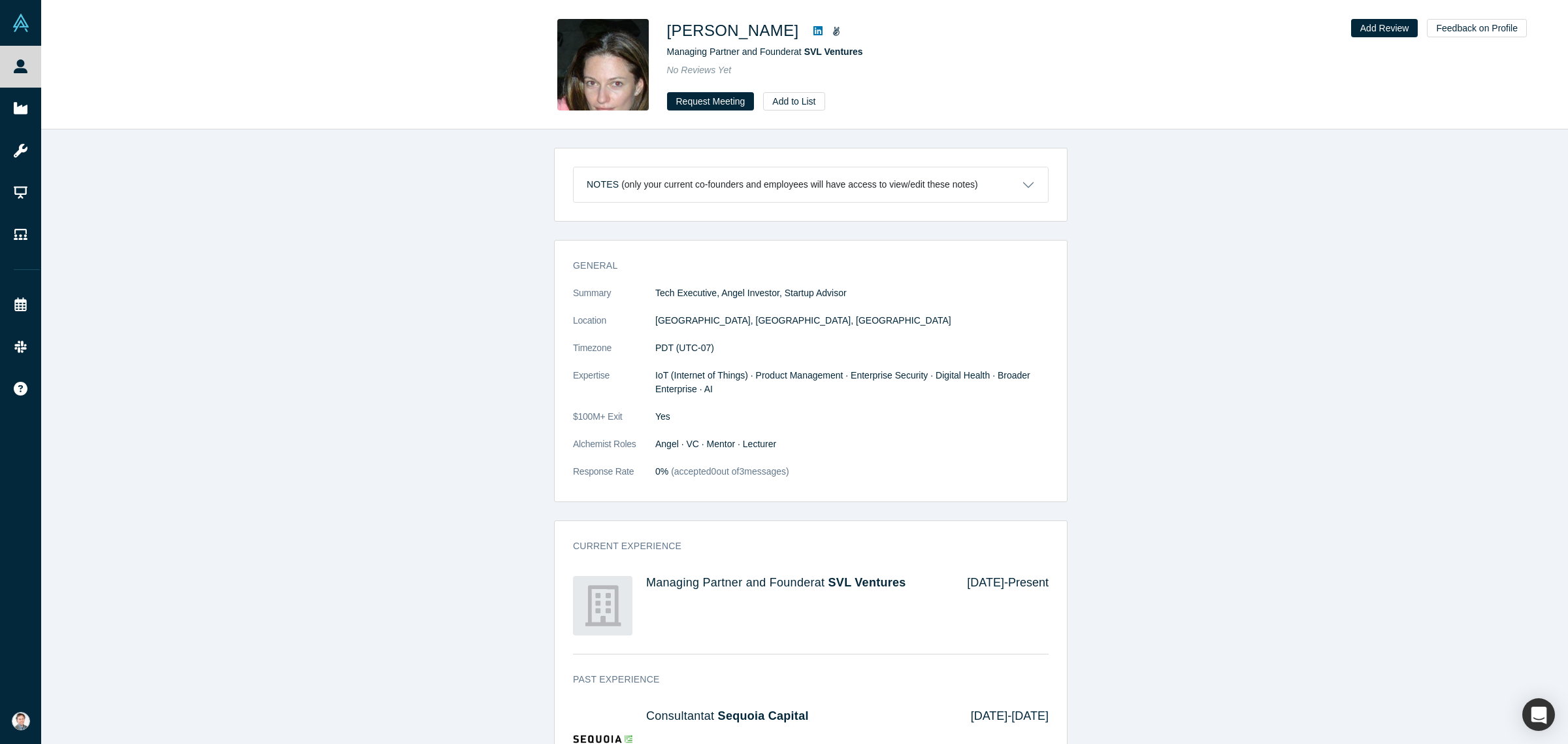
click at [822, 28] on icon at bounding box center [817, 30] width 9 height 9
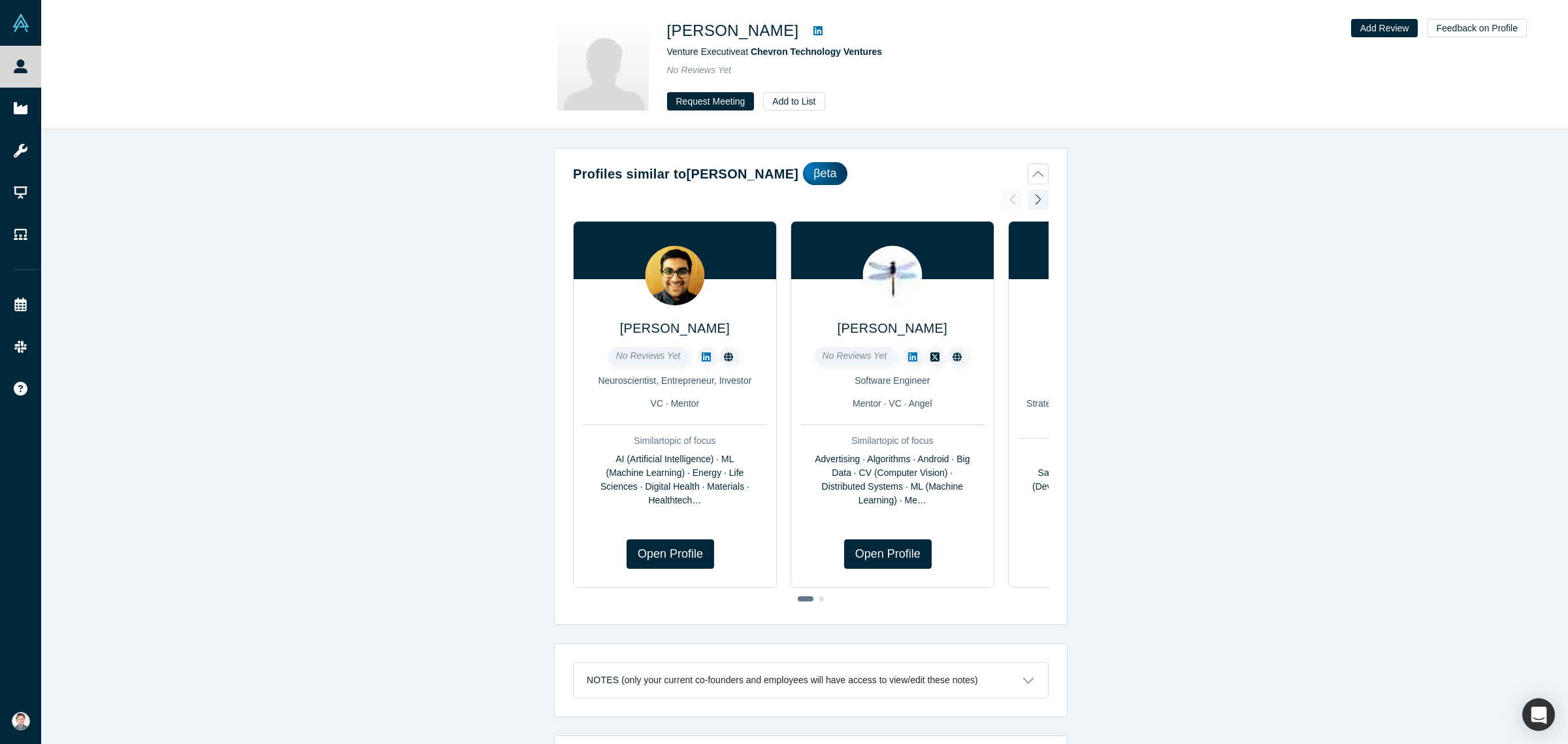
click at [813, 33] on icon at bounding box center [817, 30] width 9 height 9
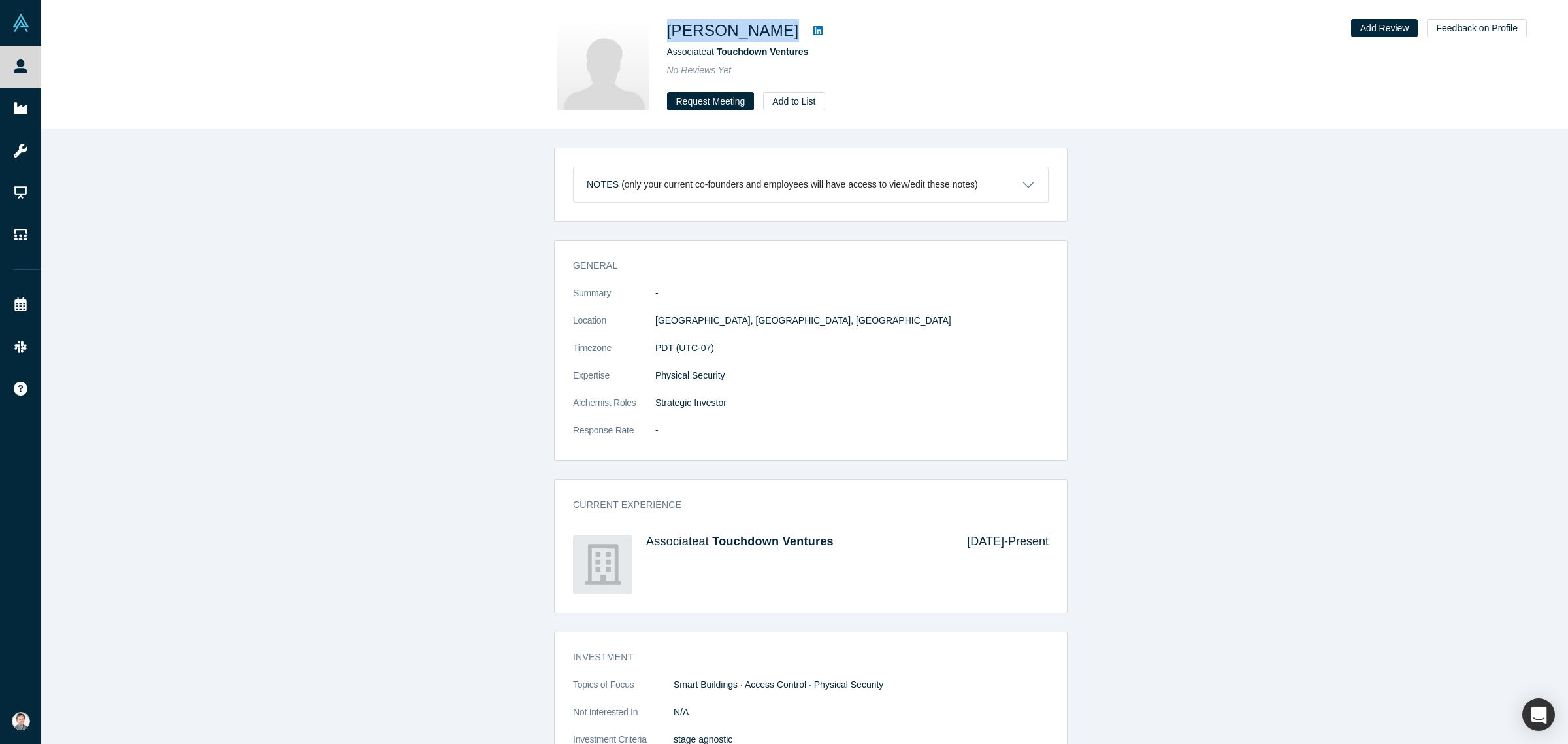
drag, startPoint x: 668, startPoint y: 31, endPoint x: 749, endPoint y: 37, distance: 81.2
click at [749, 37] on div "[PERSON_NAME]" at bounding box center [850, 31] width 366 height 24
copy div "Aneri Patel"
click at [813, 30] on icon at bounding box center [817, 30] width 9 height 9
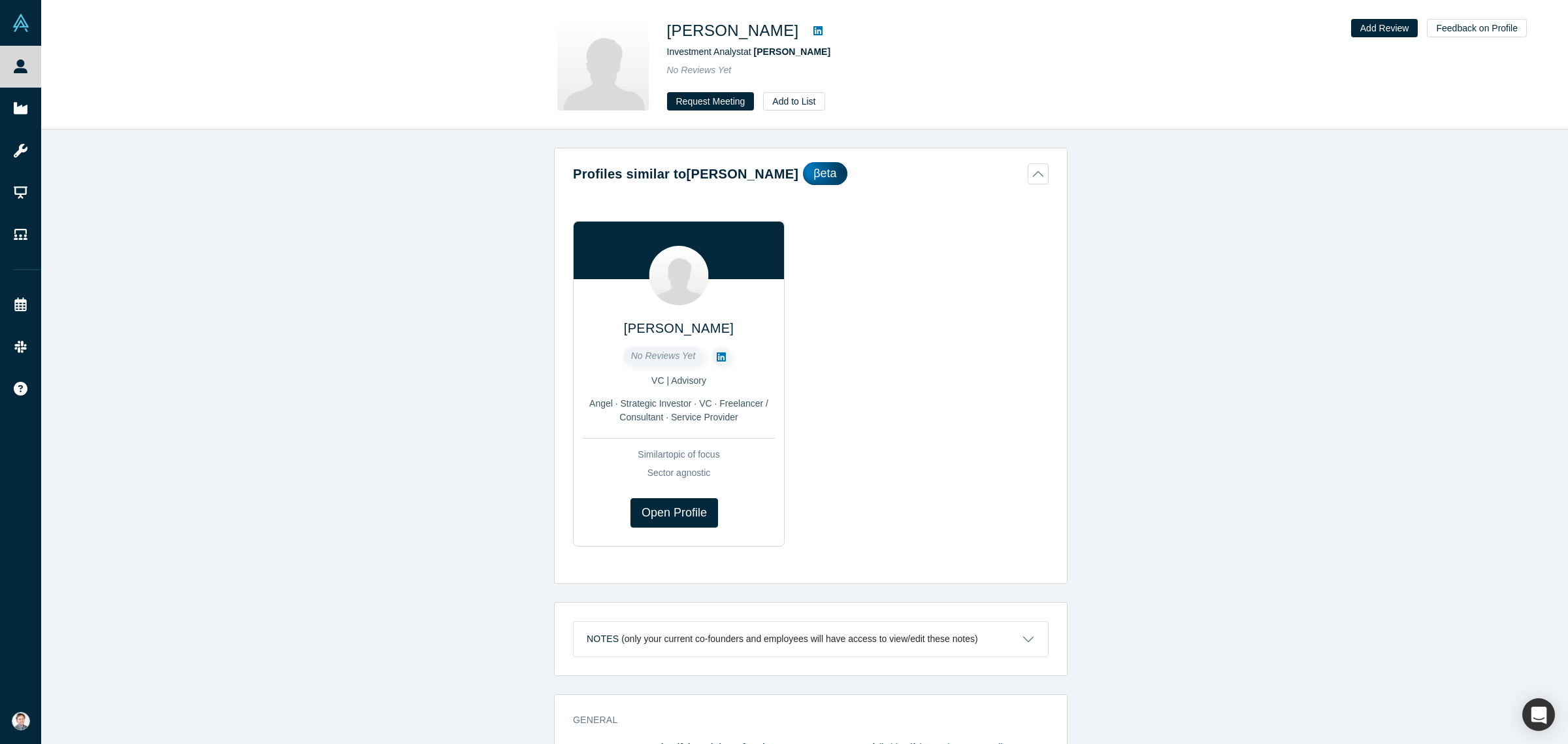
click at [822, 35] on icon at bounding box center [817, 30] width 9 height 9
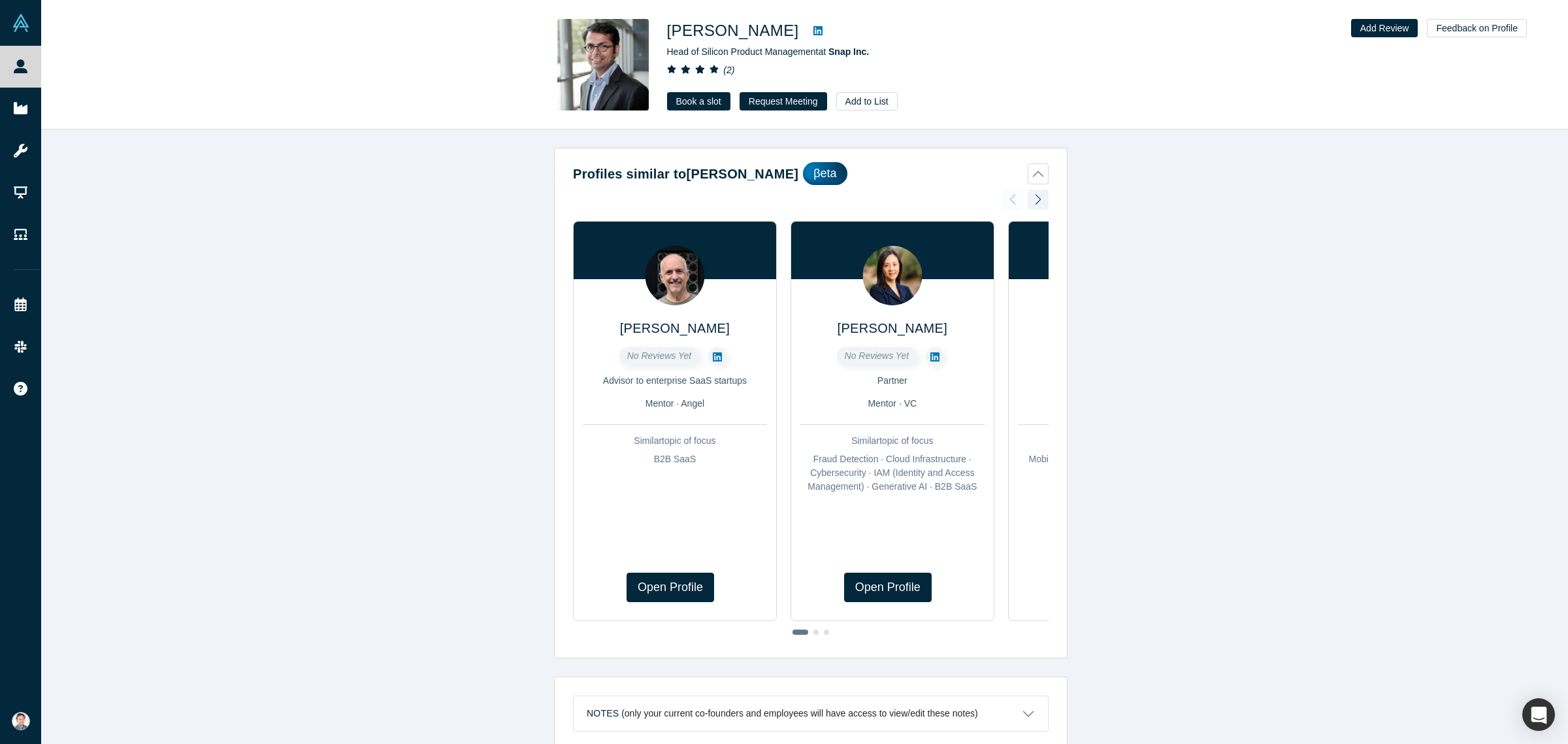
click at [813, 35] on icon at bounding box center [817, 30] width 9 height 9
click at [847, 53] on span "Snap Inc." at bounding box center [848, 52] width 41 height 11
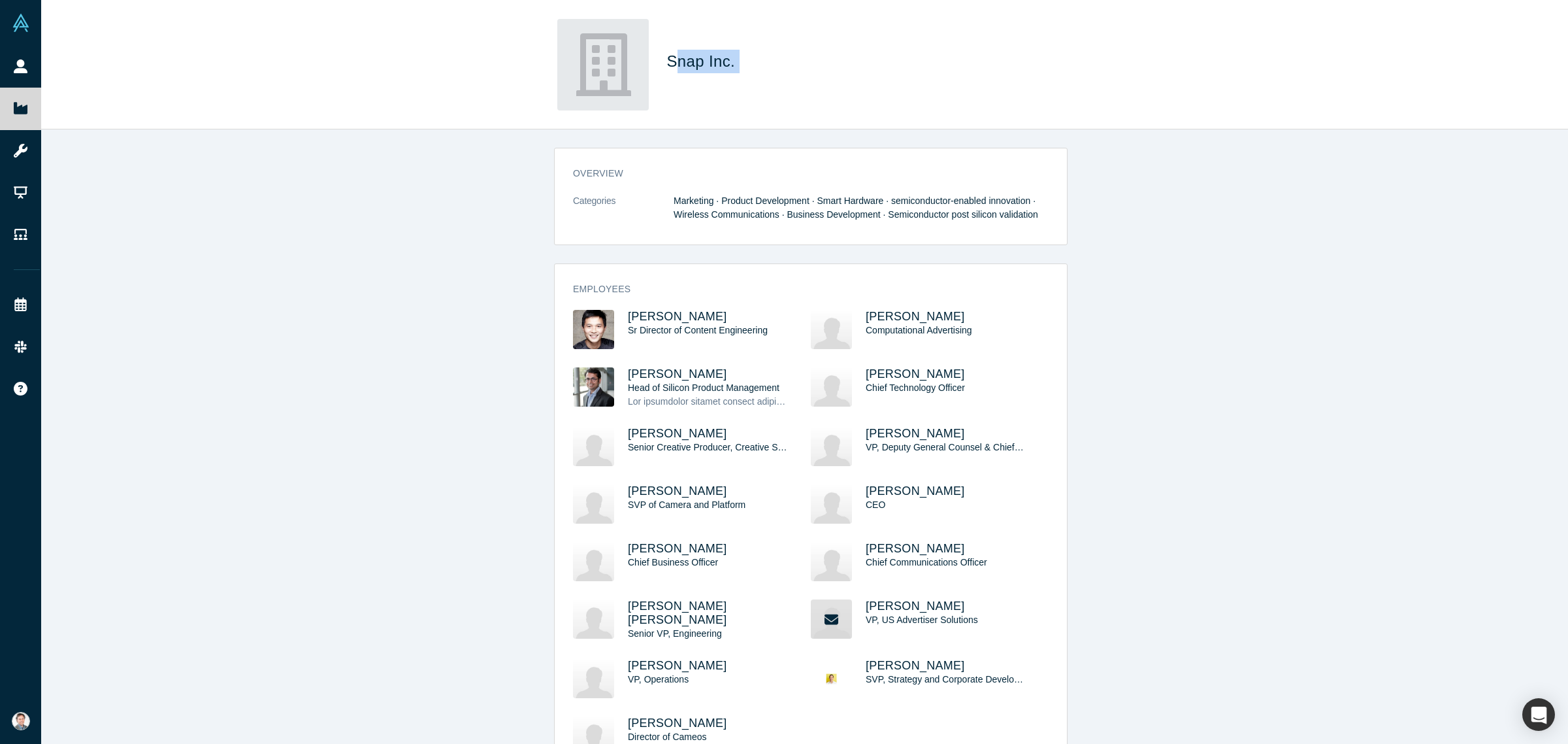
drag, startPoint x: 737, startPoint y: 64, endPoint x: 671, endPoint y: 62, distance: 66.0
click at [671, 62] on h1 "Snap Inc." at bounding box center [850, 62] width 366 height 24
drag, startPoint x: 663, startPoint y: 62, endPoint x: 758, endPoint y: 54, distance: 95.3
click at [758, 54] on div "Snap Inc." at bounding box center [804, 65] width 514 height 92
copy span "Snap Inc."
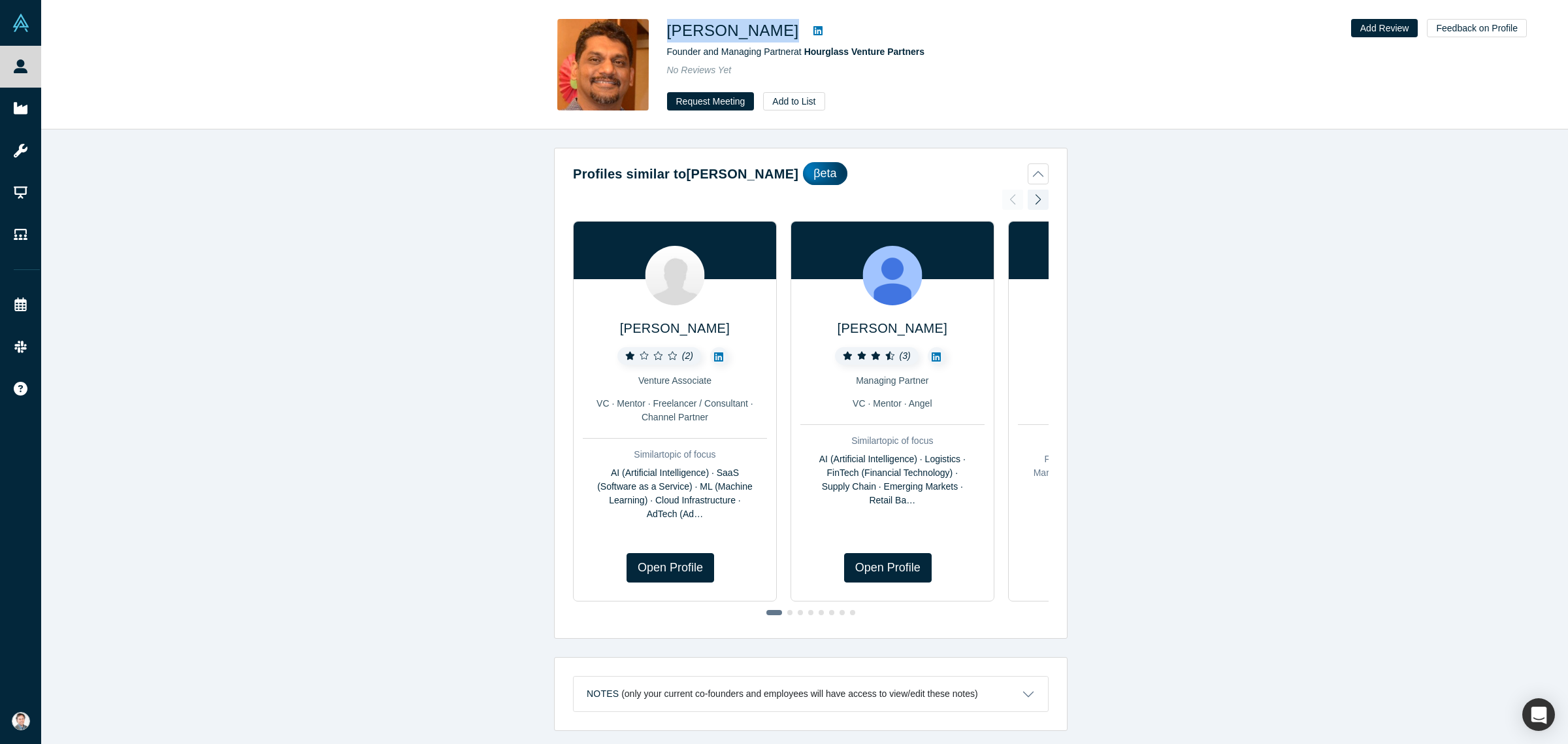
drag, startPoint x: 795, startPoint y: 31, endPoint x: 668, endPoint y: 31, distance: 127.0
click at [668, 31] on div "Ravi Subramanian" at bounding box center [850, 31] width 366 height 24
copy div "Ravi Subramanian"
click at [813, 32] on icon at bounding box center [817, 31] width 9 height 11
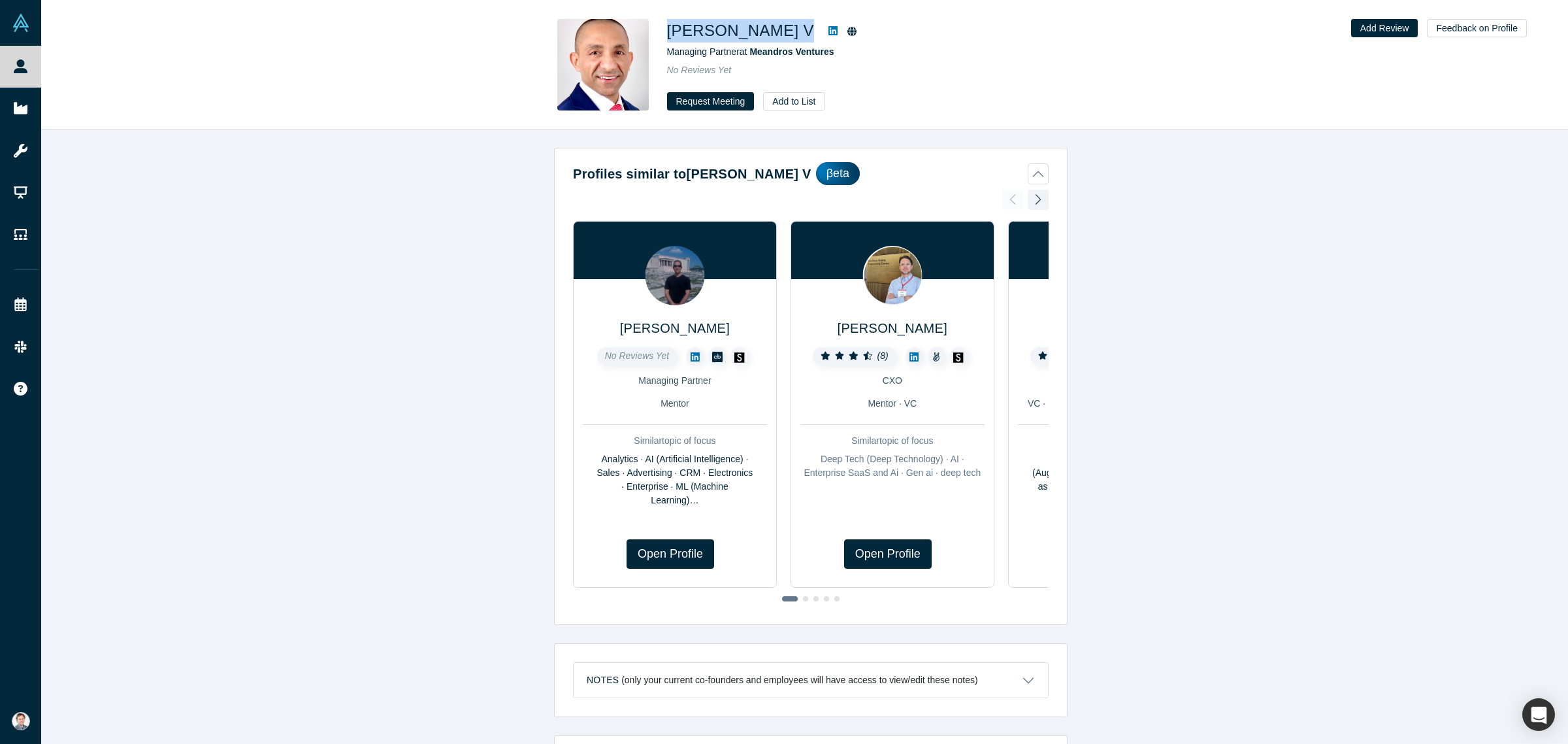
drag, startPoint x: 716, startPoint y: 27, endPoint x: 670, endPoint y: 30, distance: 46.1
click at [670, 30] on div "Haas V" at bounding box center [850, 31] width 366 height 24
copy div "Haas V"
click at [760, 47] on span "Meandros Ventures" at bounding box center [791, 52] width 85 height 11
click at [828, 31] on icon at bounding box center [832, 31] width 9 height 11
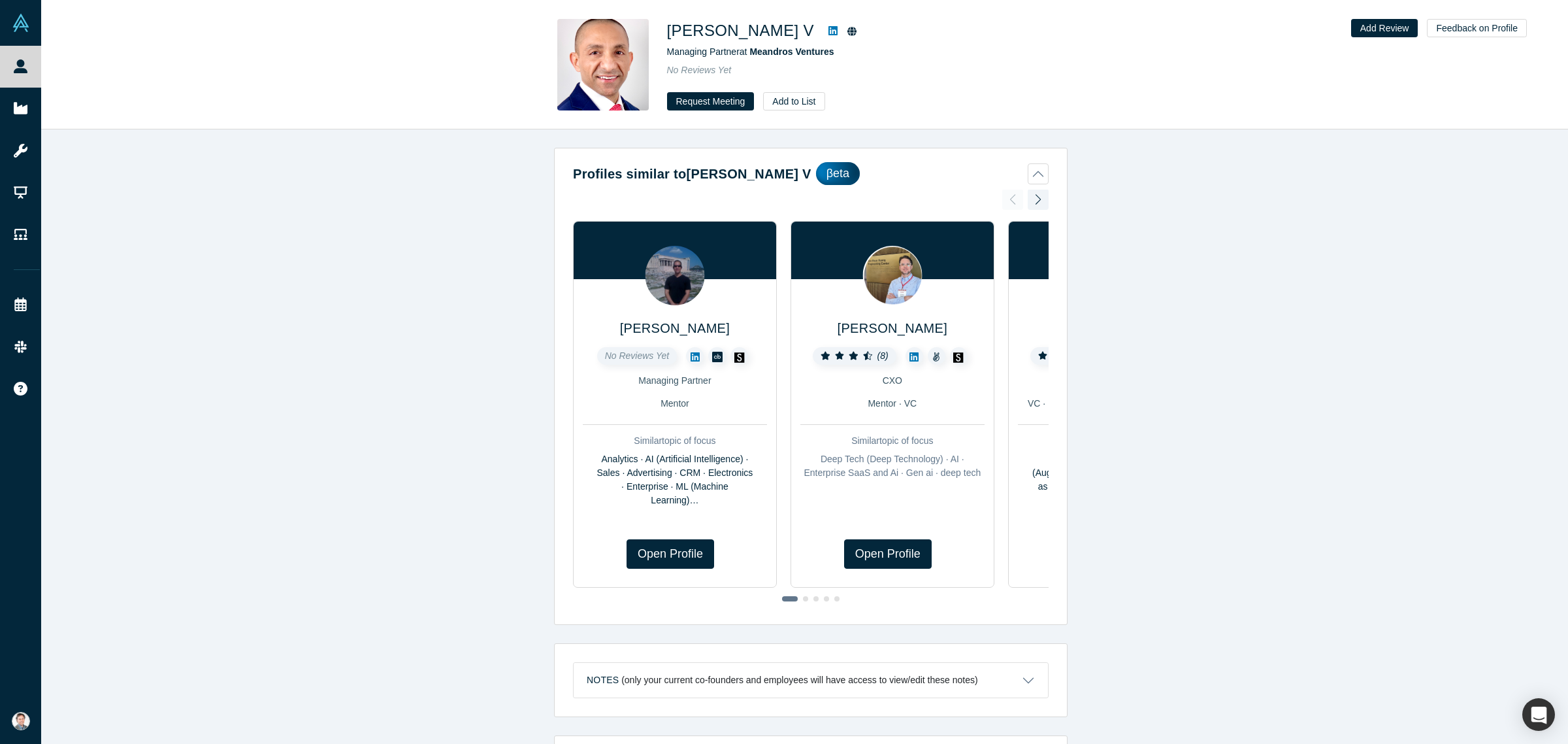
click at [847, 33] on icon at bounding box center [851, 31] width 9 height 9
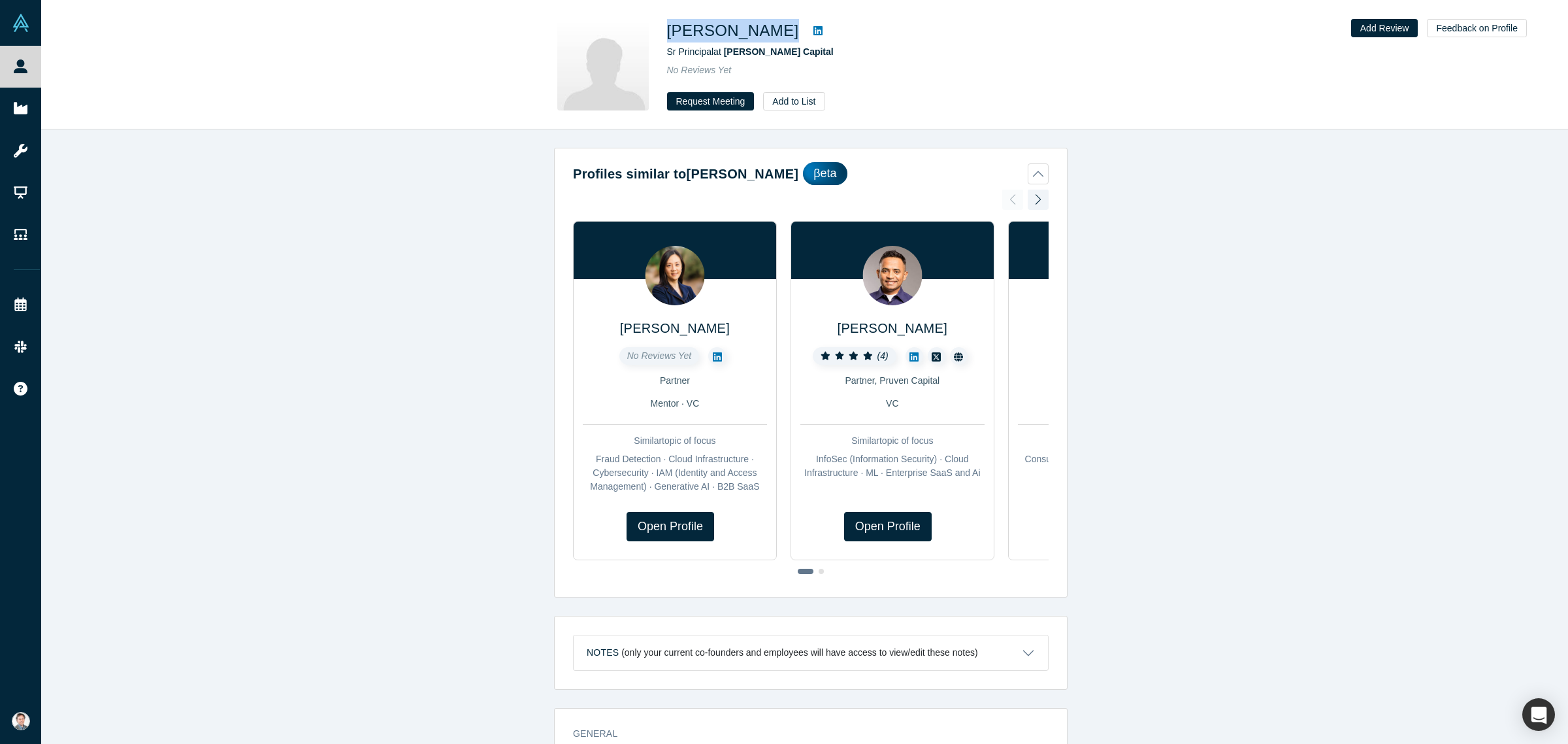
drag, startPoint x: 776, startPoint y: 31, endPoint x: 673, endPoint y: 32, distance: 103.0
click at [673, 32] on div "Murat Kilicoglu" at bounding box center [850, 31] width 366 height 24
copy div "Murat Kilicoglu"
click at [813, 31] on icon at bounding box center [817, 30] width 9 height 9
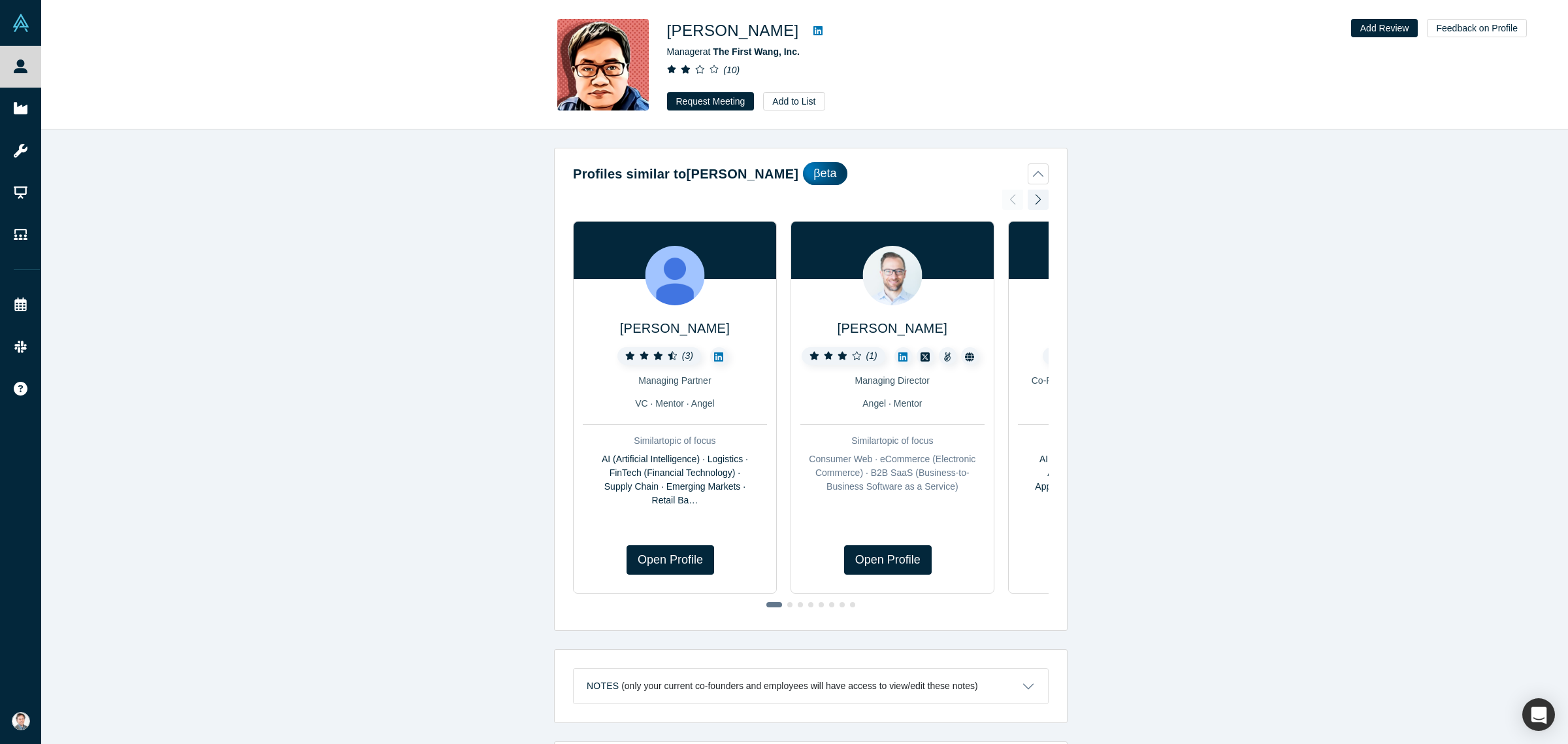
click at [813, 33] on icon at bounding box center [817, 31] width 9 height 11
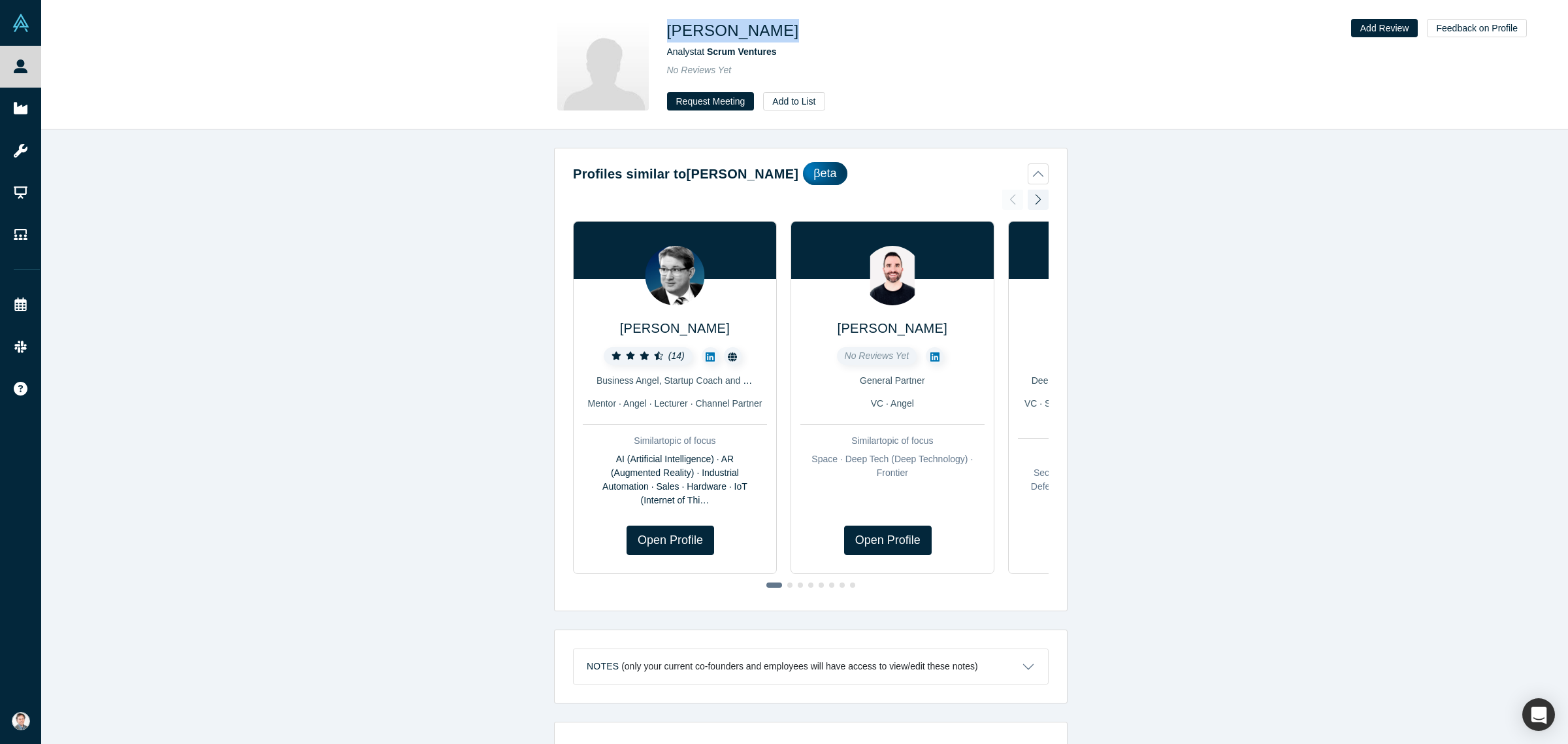
drag, startPoint x: 666, startPoint y: 34, endPoint x: 765, endPoint y: 32, distance: 99.0
click at [765, 32] on div "Ashley Huang" at bounding box center [850, 31] width 366 height 24
copy h1 "Ashley Huang"
click at [743, 47] on span "Scrum Ventures" at bounding box center [742, 52] width 70 height 11
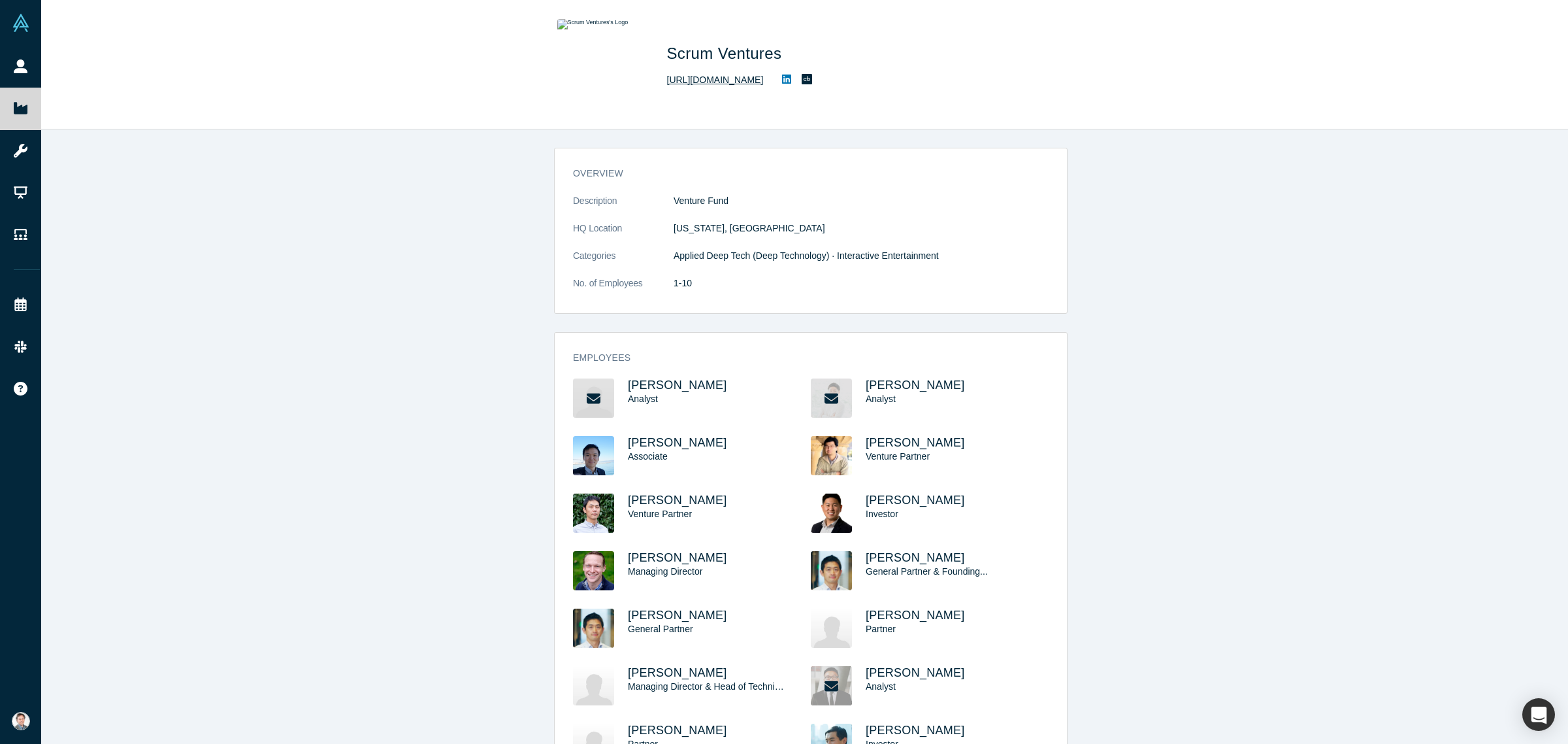
click at [734, 81] on link "http://www.scrum.vc" at bounding box center [715, 81] width 96 height 14
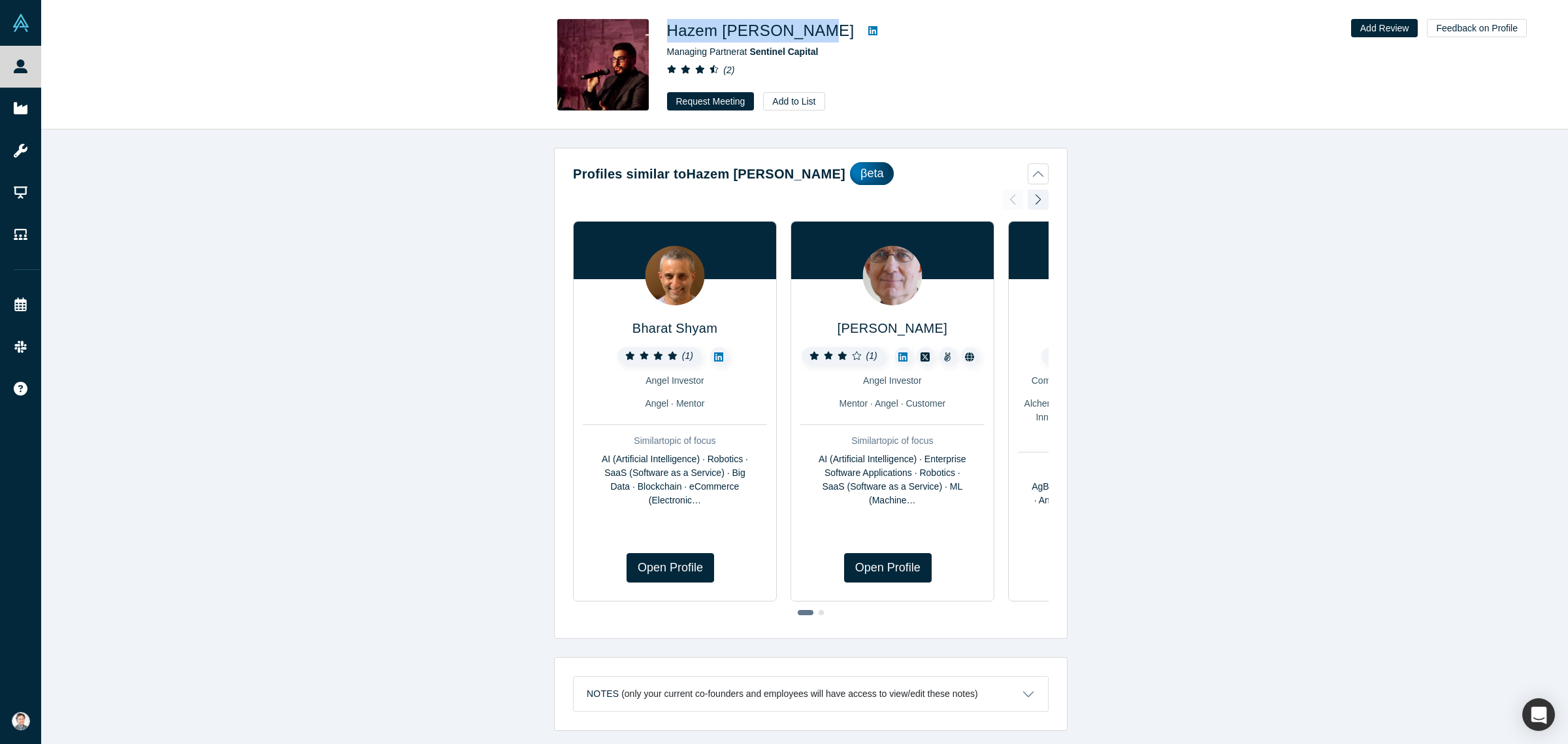
drag, startPoint x: 801, startPoint y: 31, endPoint x: 670, endPoint y: 33, distance: 131.0
click at [670, 33] on h1 "Hazem [PERSON_NAME]" at bounding box center [761, 31] width 188 height 24
copy h1 "Hazem [PERSON_NAME]"
click at [868, 34] on icon at bounding box center [872, 30] width 9 height 9
click at [799, 51] on span "Sentinel Capital" at bounding box center [784, 52] width 69 height 11
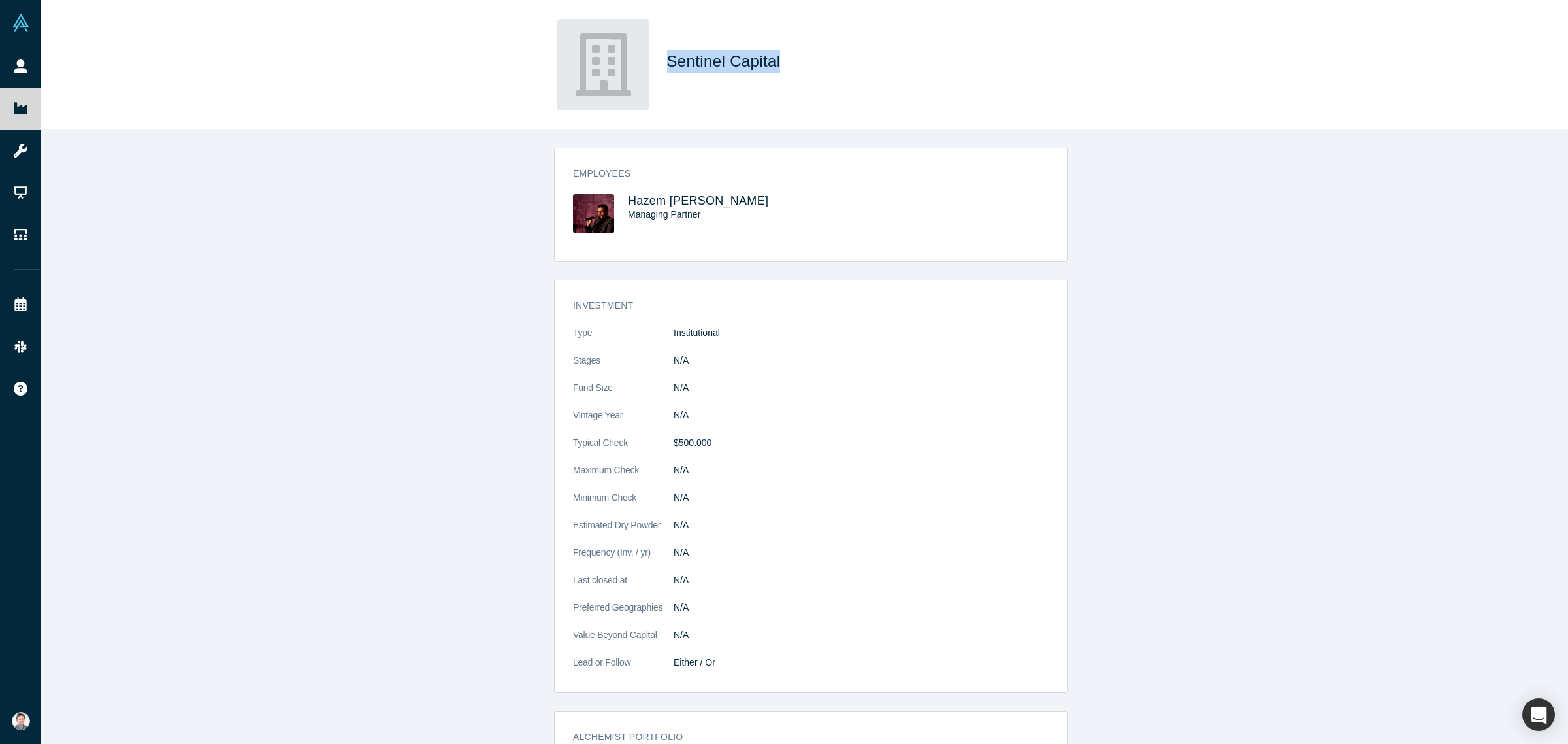
drag, startPoint x: 666, startPoint y: 59, endPoint x: 777, endPoint y: 60, distance: 111.0
click at [777, 60] on span "Sentinel Capital" at bounding box center [726, 62] width 118 height 18
copy span "Sentinel Capital"
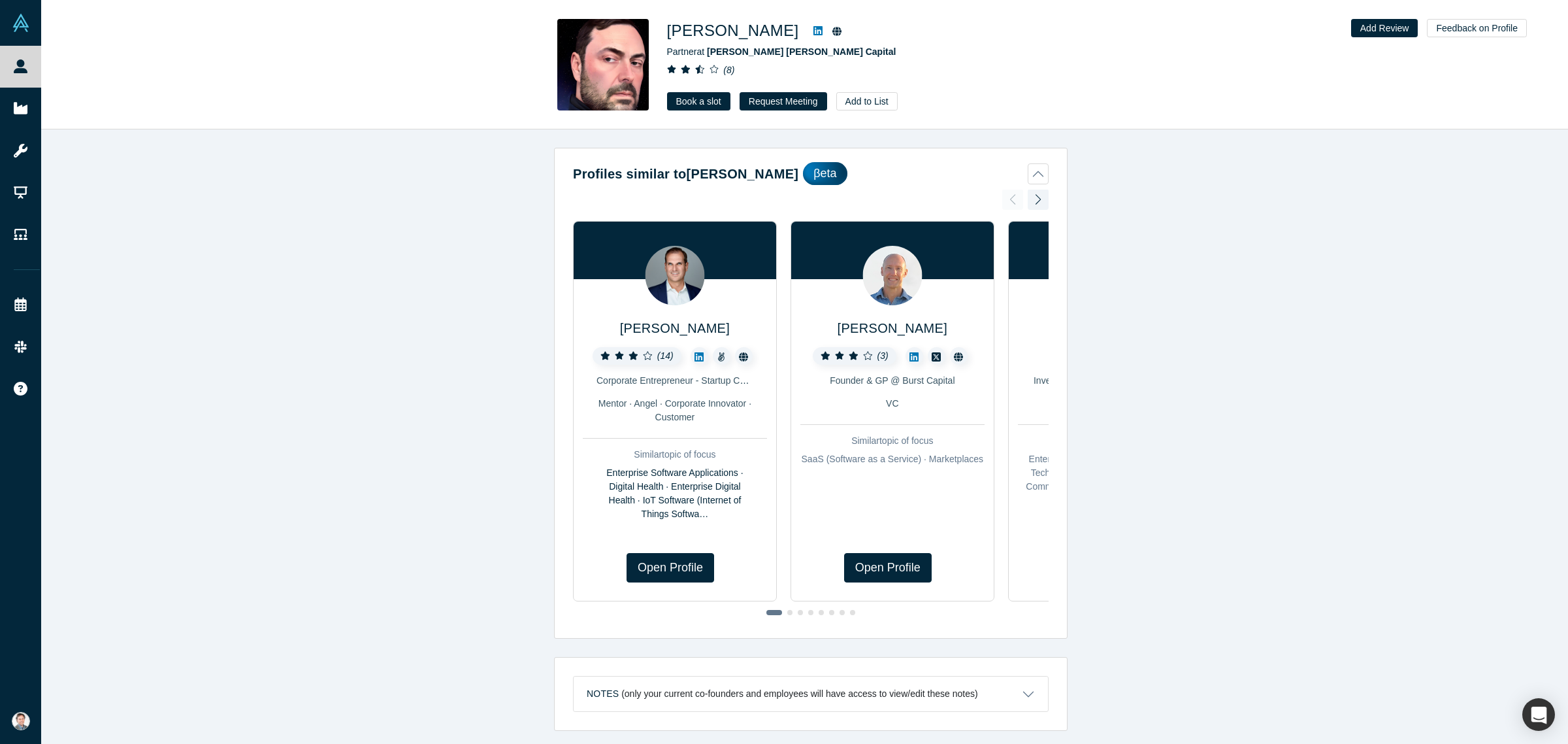
click at [832, 32] on icon at bounding box center [836, 31] width 9 height 9
click at [808, 25] on link at bounding box center [818, 31] width 20 height 16
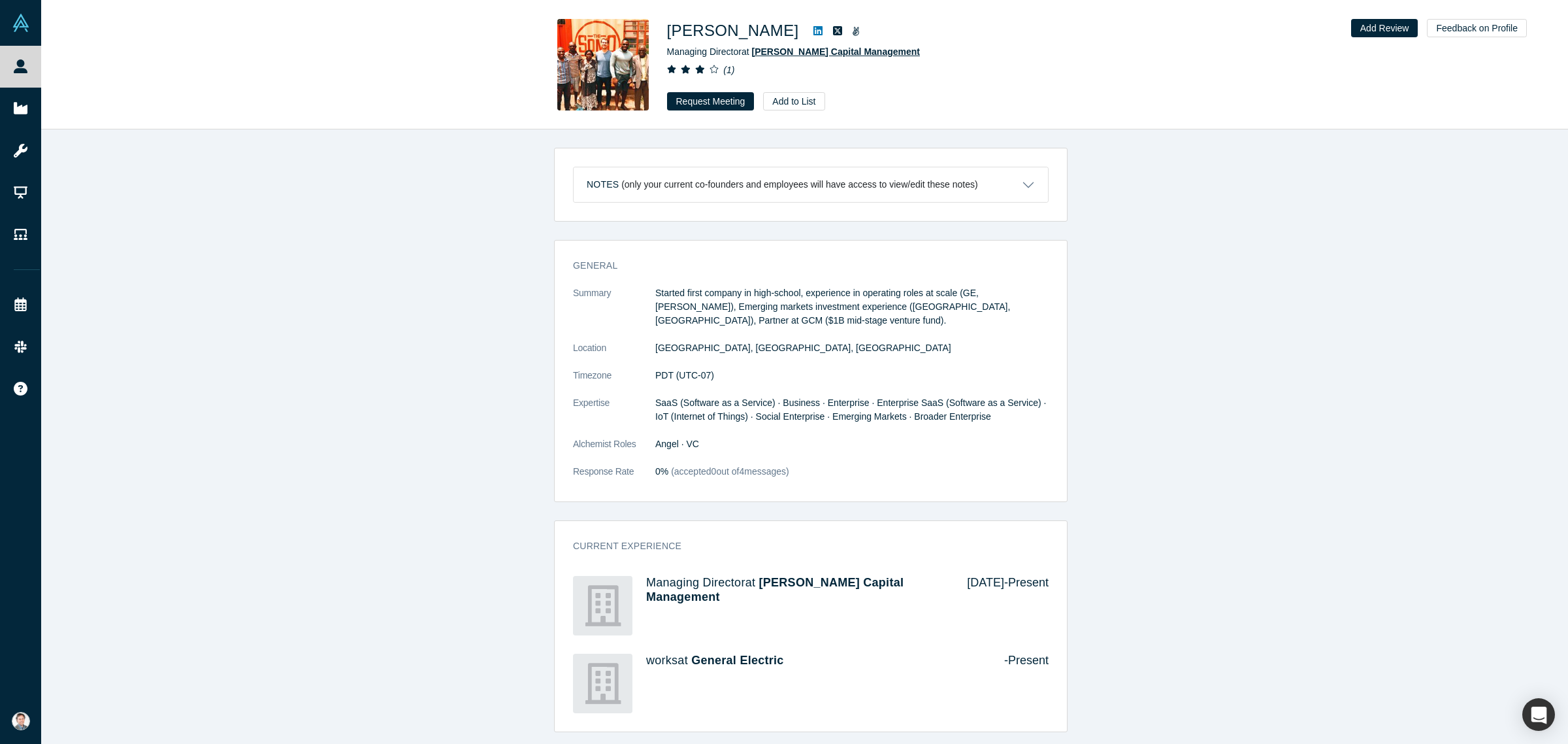
click at [791, 57] on span "Glynn Capital Management" at bounding box center [835, 52] width 168 height 11
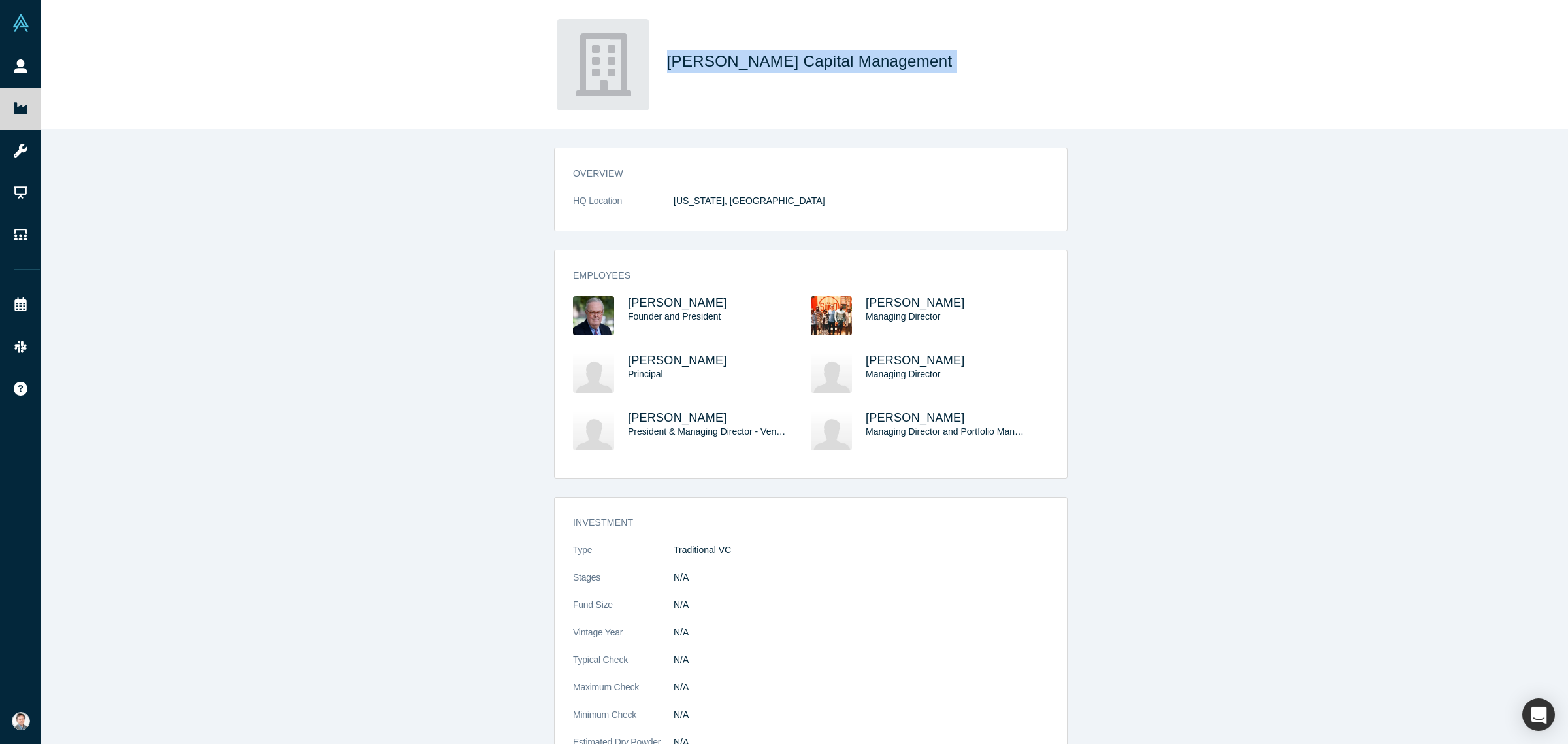
drag, startPoint x: 670, startPoint y: 60, endPoint x: 845, endPoint y: 64, distance: 175.0
click at [863, 61] on span "Glynn Capital Management" at bounding box center [812, 62] width 290 height 18
copy span "Glynn Capital Management"
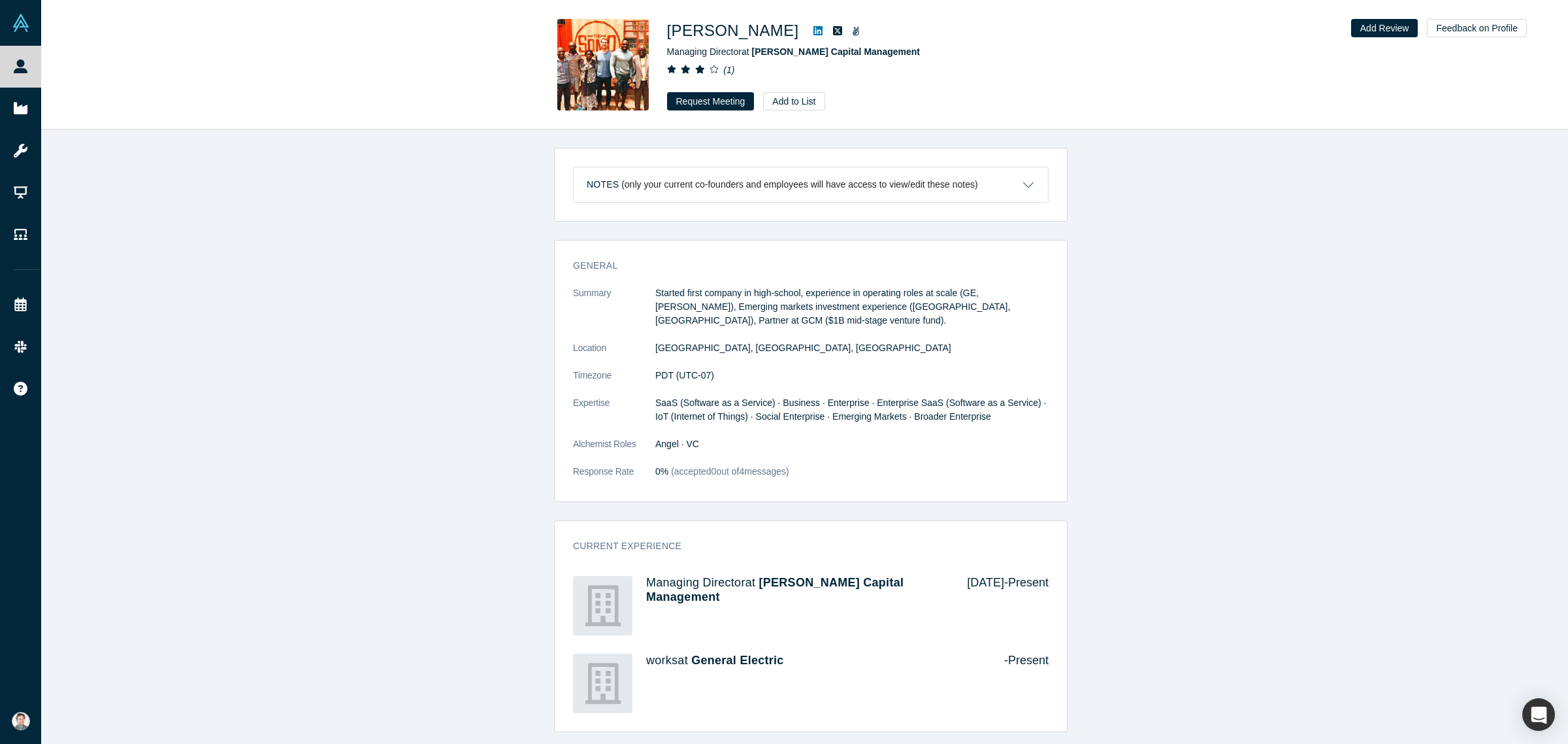
click at [813, 34] on icon at bounding box center [817, 30] width 9 height 9
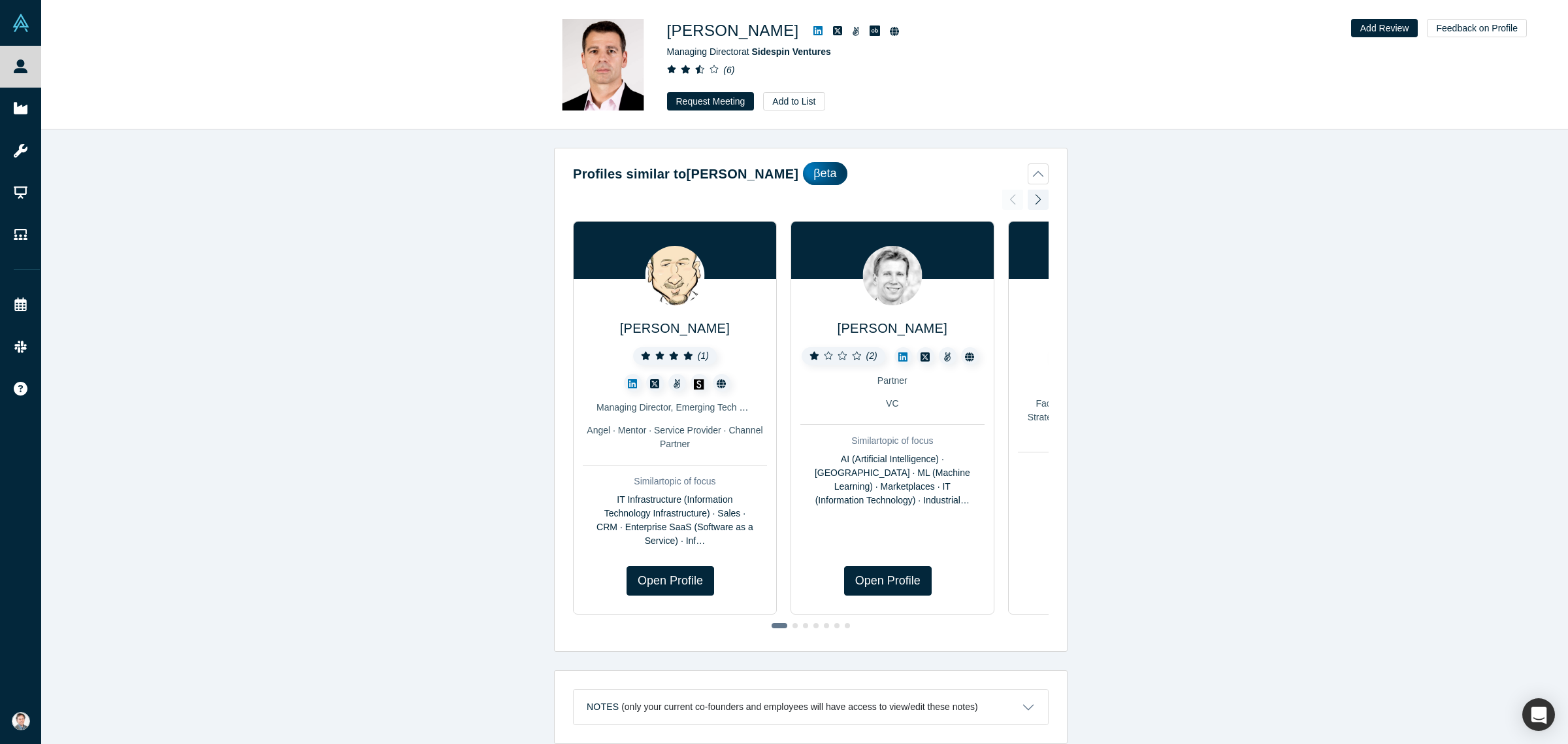
click at [813, 30] on icon at bounding box center [817, 30] width 9 height 9
click at [697, 103] on button "Request Meeting" at bounding box center [711, 101] width 87 height 18
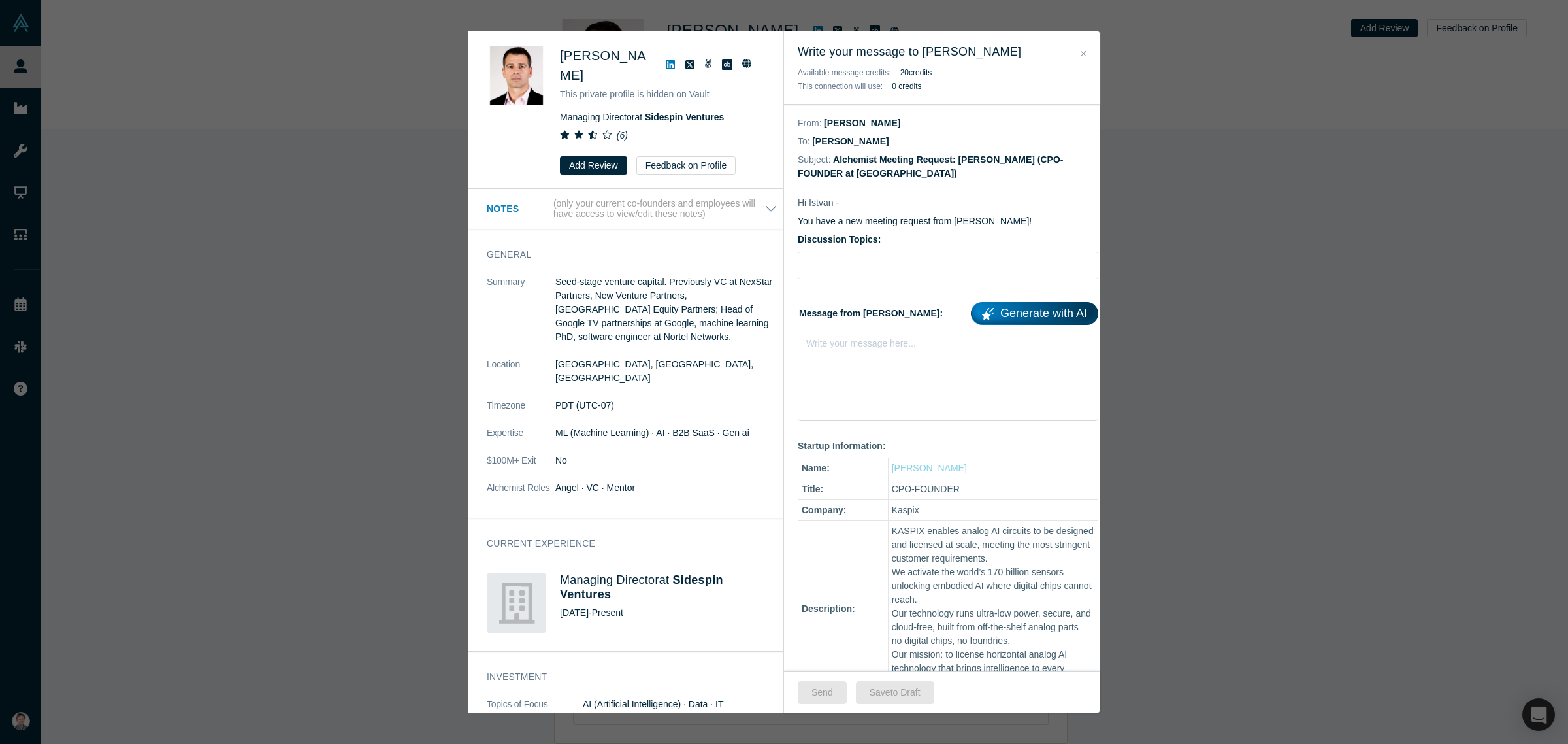
drag, startPoint x: 1083, startPoint y: 57, endPoint x: 872, endPoint y: 11, distance: 216.0
click at [1083, 57] on icon "Close" at bounding box center [1084, 53] width 6 height 9
